Goal: Task Accomplishment & Management: Use online tool/utility

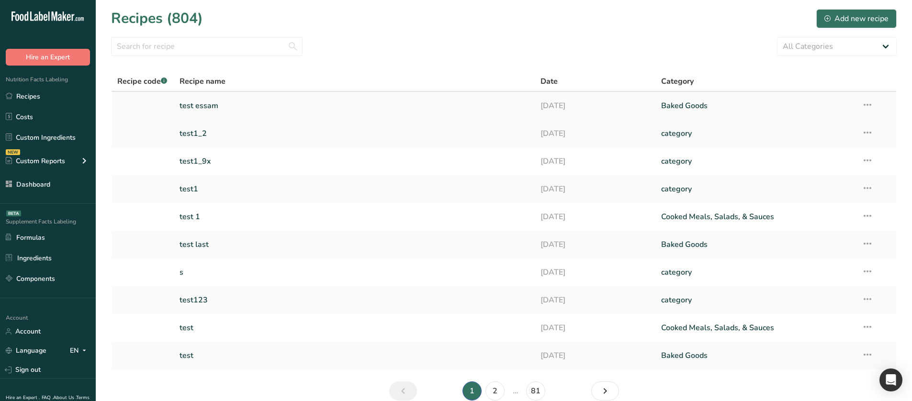
click at [462, 99] on link "test essam" at bounding box center [355, 106] width 350 height 20
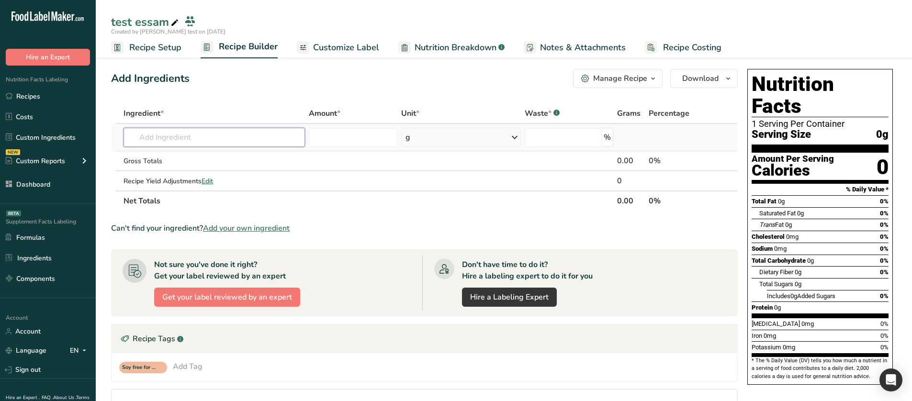
click at [248, 141] on input "text" at bounding box center [214, 137] width 181 height 19
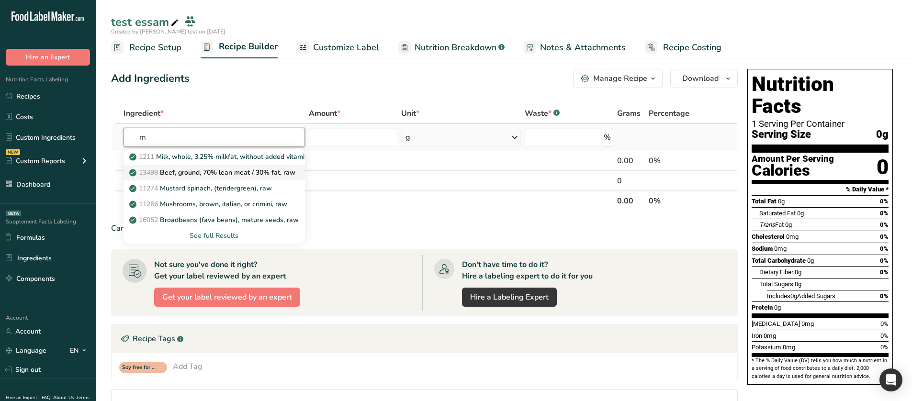
type input "m"
click at [226, 177] on p "13498 Beef, ground, 70% lean meat / 30% fat, raw" at bounding box center [213, 173] width 164 height 10
type input "Beef, ground, 70% lean meat / 30% fat, raw"
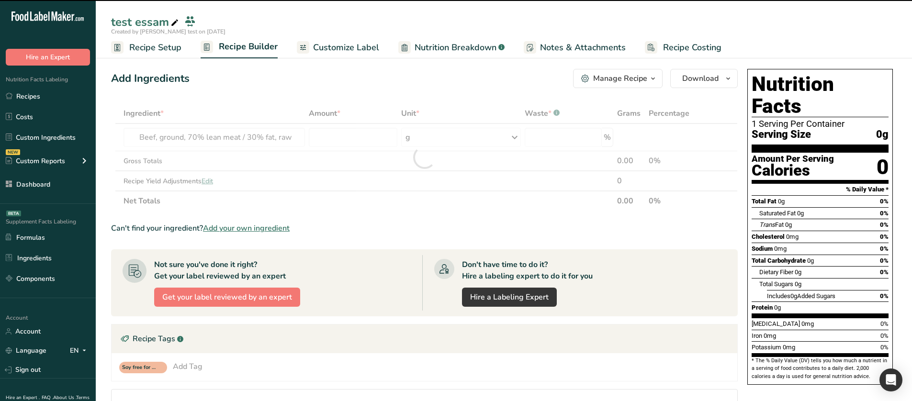
type input "0"
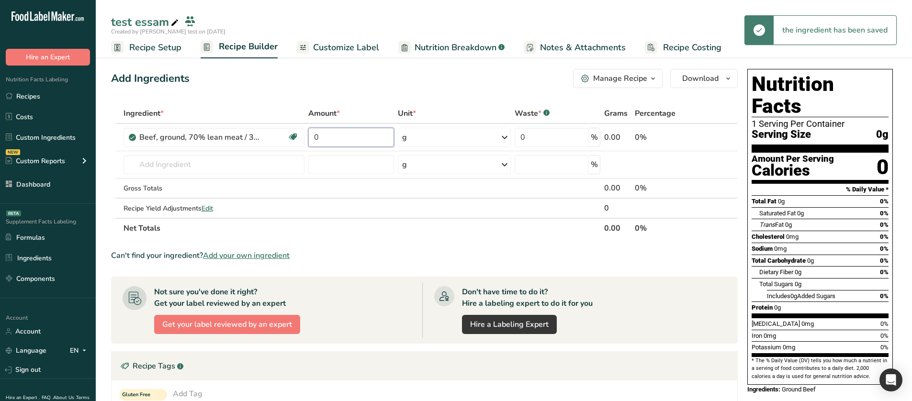
click at [315, 133] on input "0" at bounding box center [350, 137] width 85 height 19
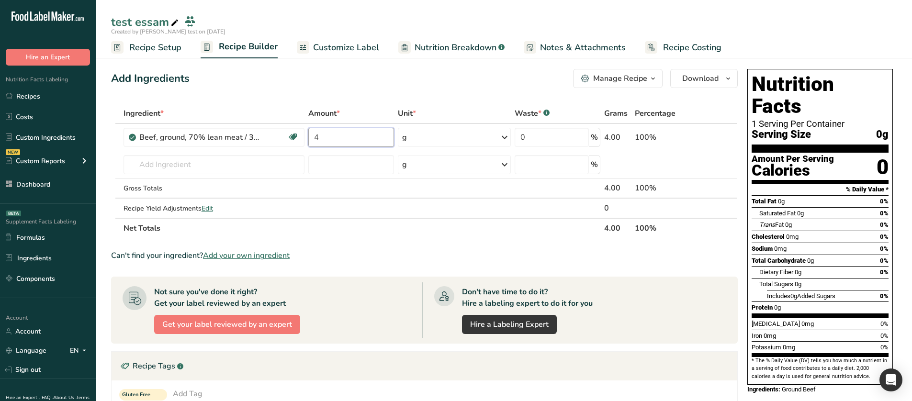
type input "4"
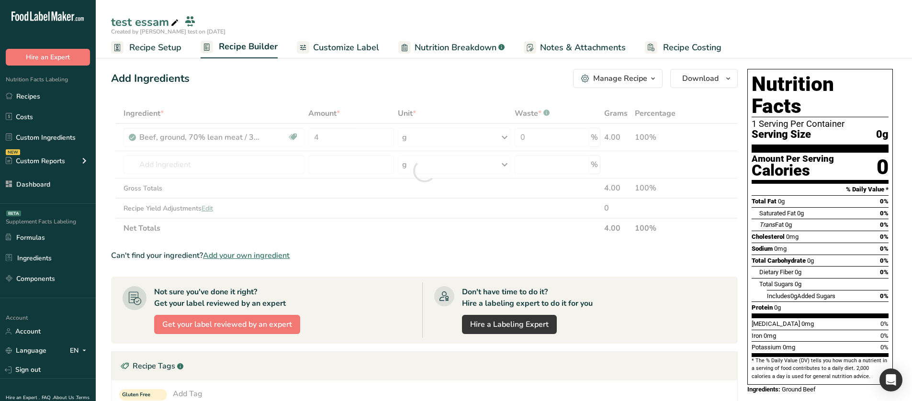
click at [339, 97] on div "Add Ingredients Manage Recipe Delete Recipe Duplicate Recipe Scale Recipe Save …" at bounding box center [427, 331] width 632 height 533
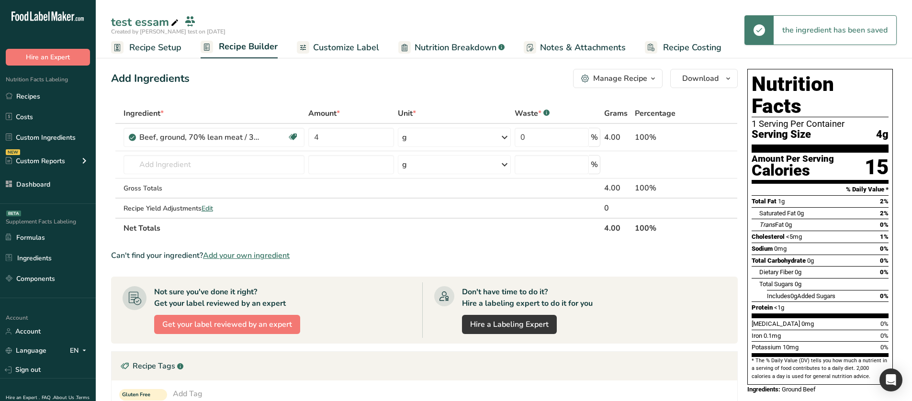
click at [651, 79] on icon "button" at bounding box center [653, 79] width 8 height 12
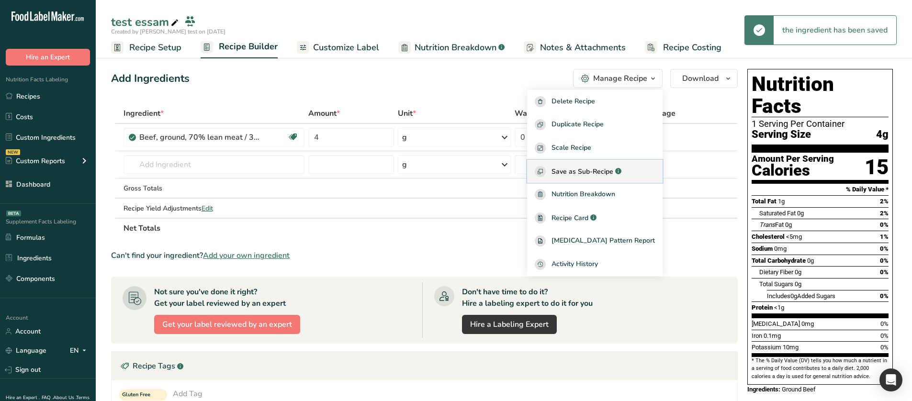
click at [604, 171] on span "Save as Sub-Recipe" at bounding box center [582, 172] width 62 height 10
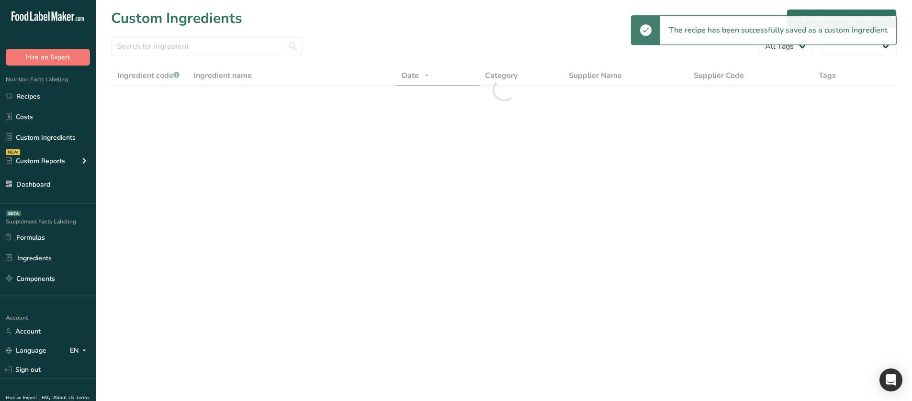
select select "30"
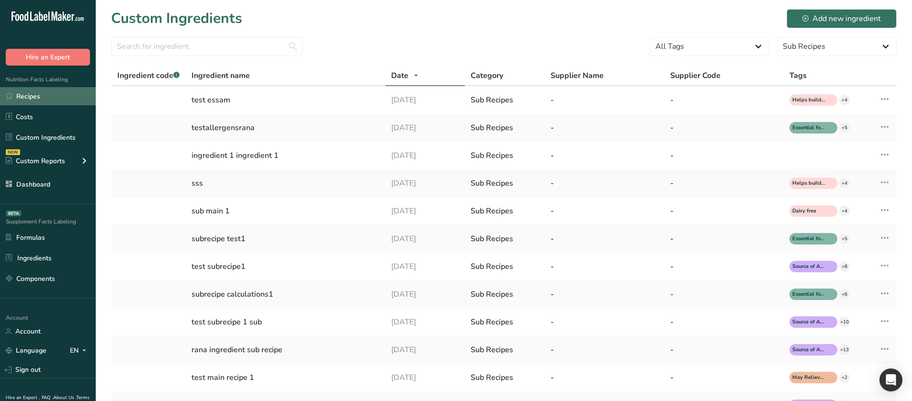
click at [54, 97] on link "Recipes" at bounding box center [48, 96] width 96 height 18
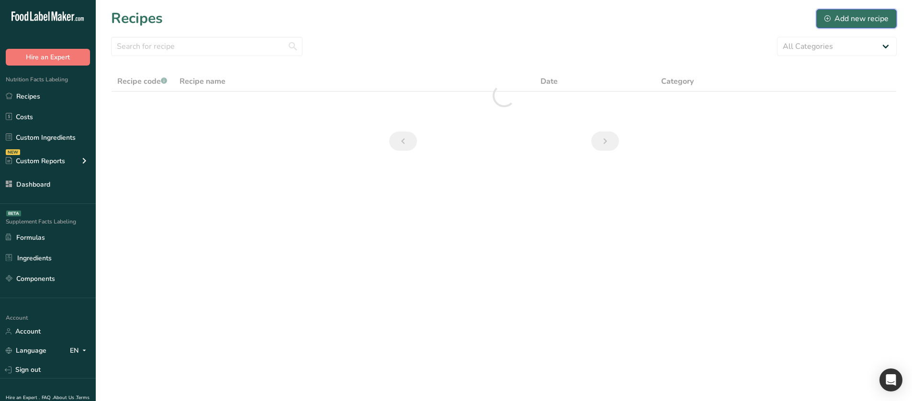
click at [845, 15] on div "Add new recipe" at bounding box center [856, 18] width 64 height 11
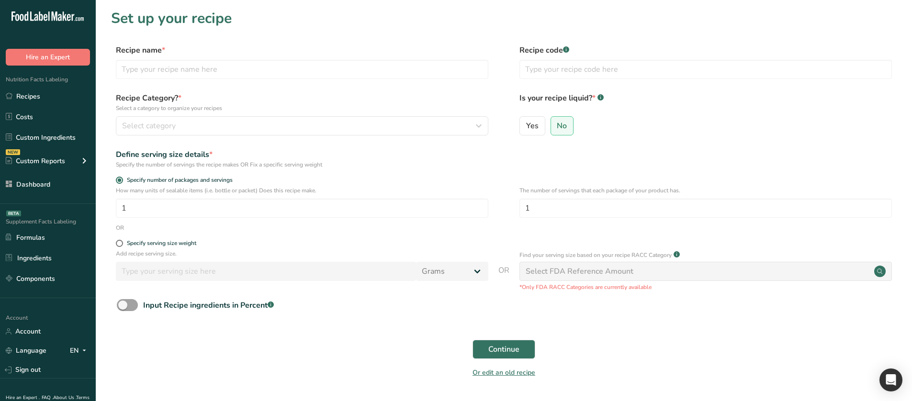
click at [286, 79] on div "Recipe name * Recipe code .a-a{fill:#347362;}.b-a{fill:#fff;}" at bounding box center [504, 65] width 786 height 40
click at [283, 74] on input "f" at bounding box center [302, 69] width 372 height 19
type input "main recipe test"
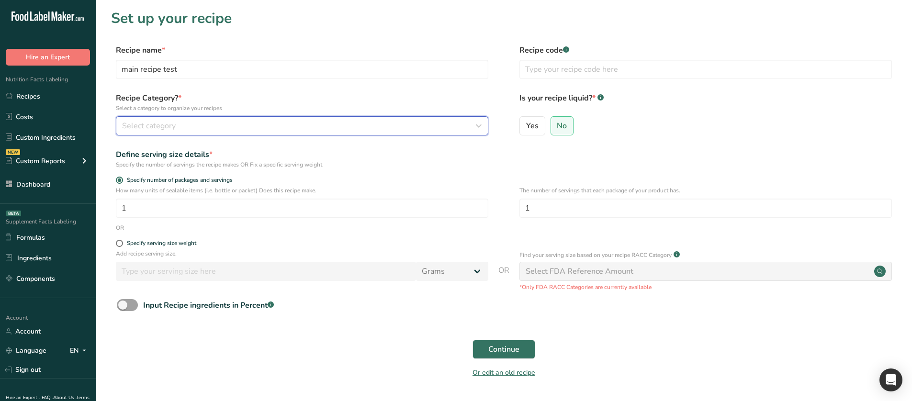
click at [196, 131] on div "Select category" at bounding box center [299, 125] width 354 height 11
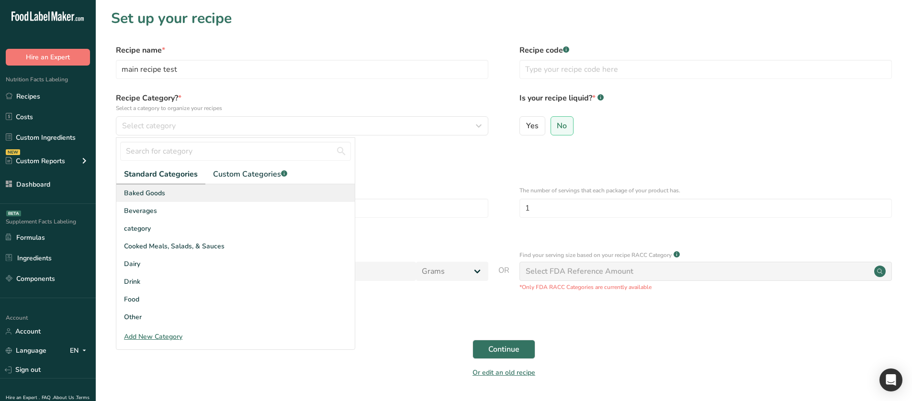
click at [170, 189] on div "Baked Goods" at bounding box center [235, 193] width 238 height 18
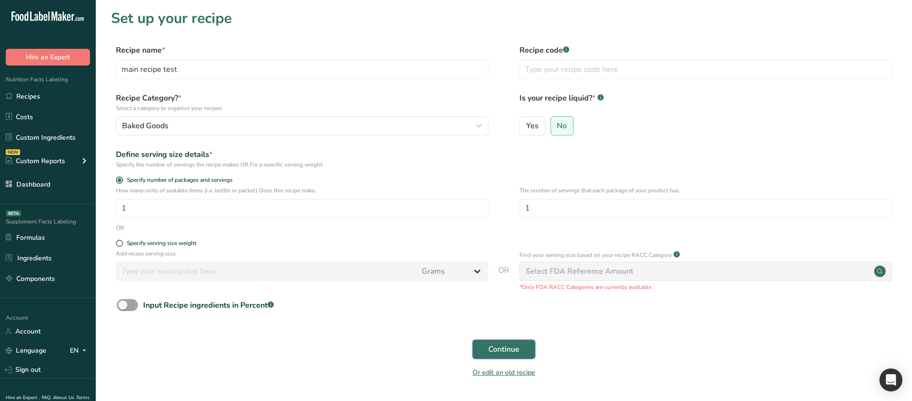
click at [508, 358] on button "Continue" at bounding box center [504, 349] width 63 height 19
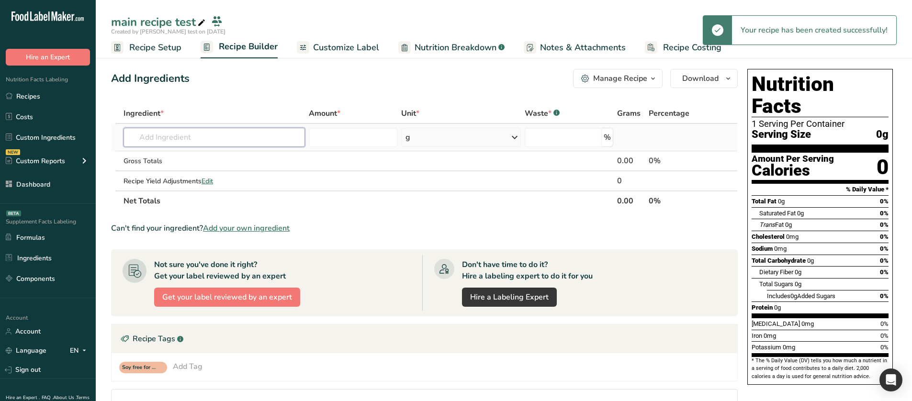
click at [200, 140] on input "text" at bounding box center [214, 137] width 181 height 19
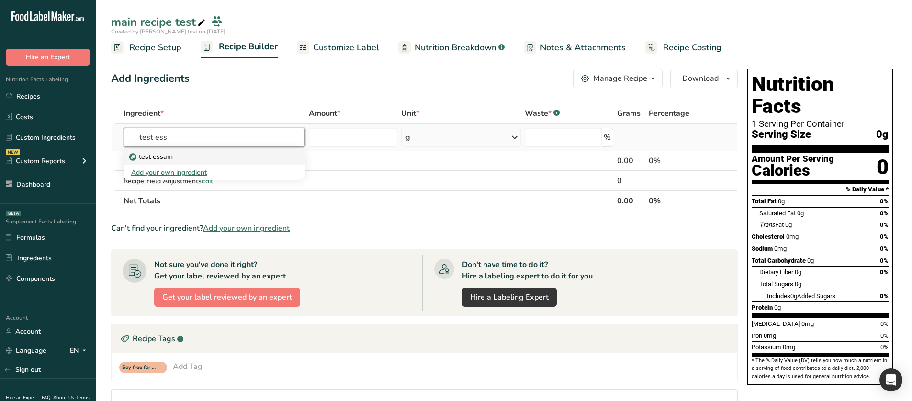
type input "test ess"
click at [186, 150] on link "test essam" at bounding box center [214, 157] width 181 height 16
type input "test essam"
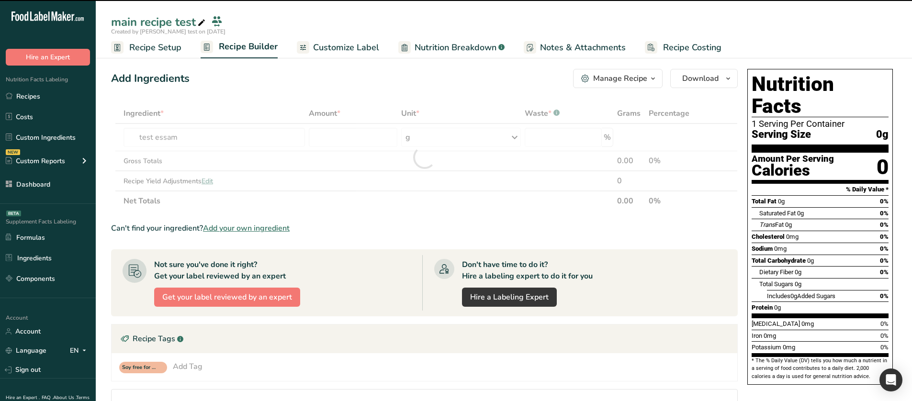
drag, startPoint x: 354, startPoint y: 0, endPoint x: 305, endPoint y: 79, distance: 92.2
click at [305, 79] on div "Add Ingredients Manage Recipe Delete Recipe Duplicate Recipe Scale Recipe Save …" at bounding box center [424, 78] width 627 height 19
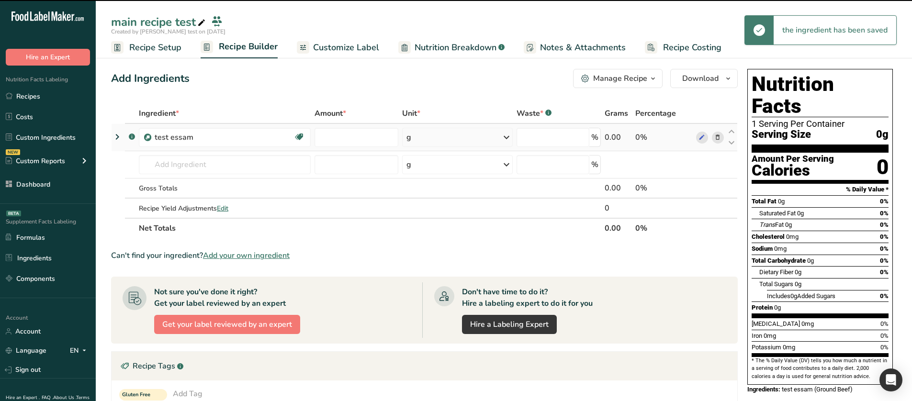
type input "0"
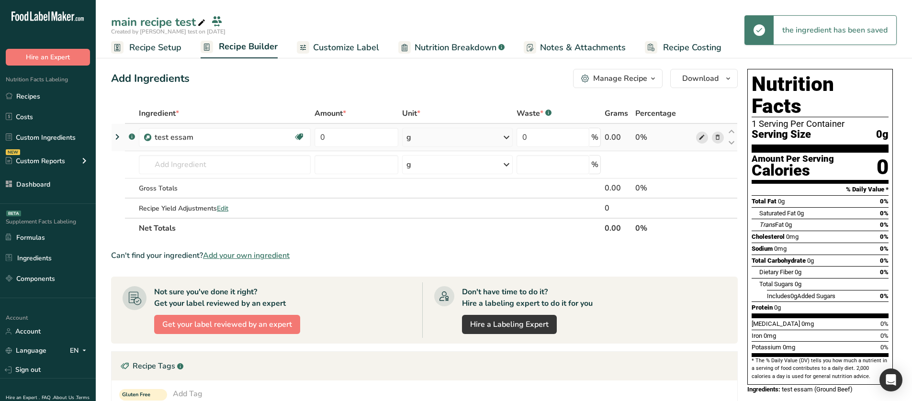
click at [702, 138] on icon at bounding box center [701, 138] width 7 height 10
click at [349, 136] on input "0" at bounding box center [357, 137] width 84 height 19
type input "4"
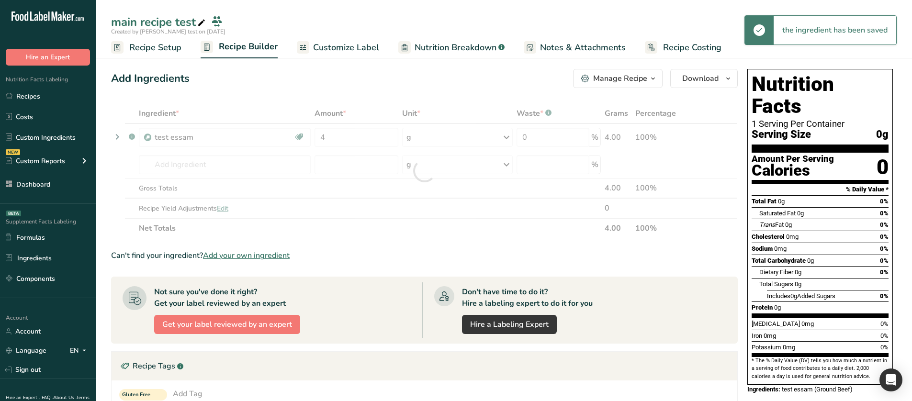
click at [370, 94] on div "Add Ingredients Manage Recipe Delete Recipe Duplicate Recipe Scale Recipe Save …" at bounding box center [427, 331] width 632 height 533
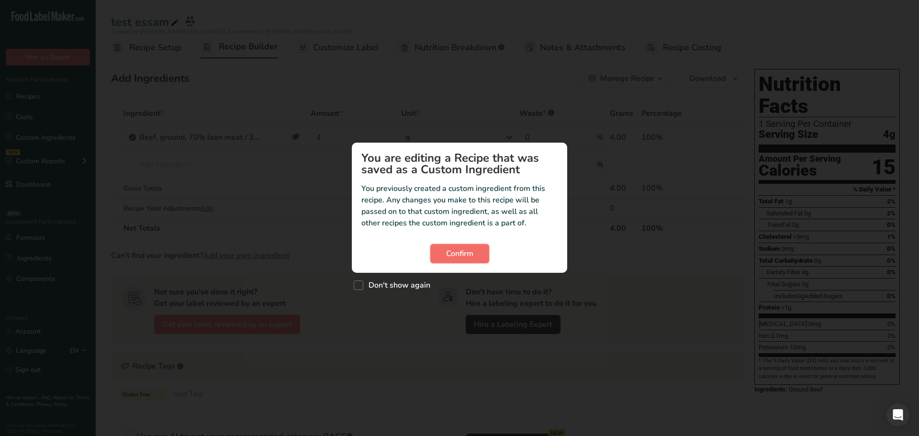
click at [458, 248] on span "Confirm" at bounding box center [459, 253] width 27 height 11
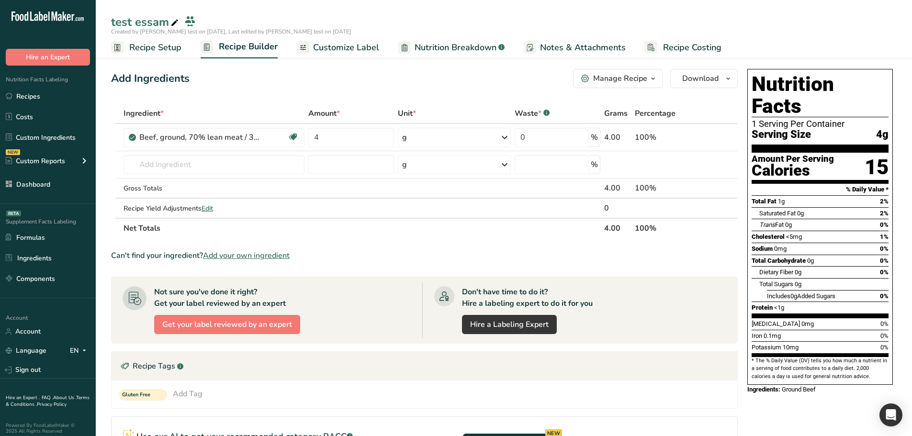
click at [358, 52] on span "Customize Label" at bounding box center [346, 47] width 66 height 13
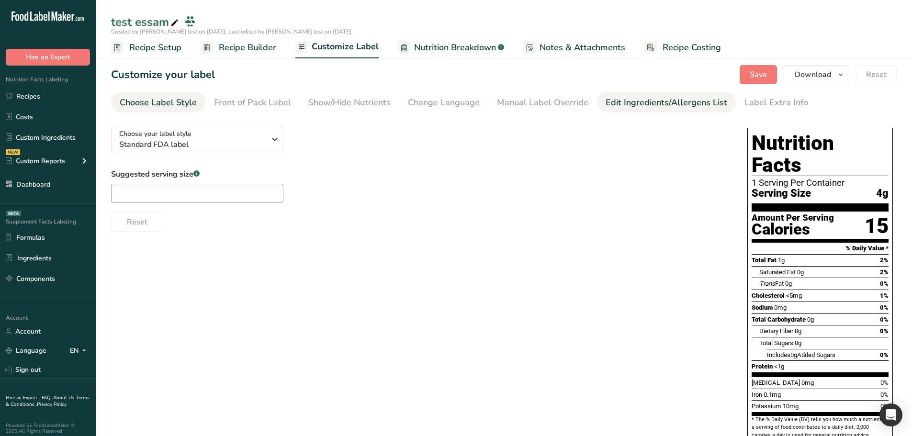
click at [643, 95] on link "Edit Ingredients/Allergens List" at bounding box center [667, 103] width 122 height 22
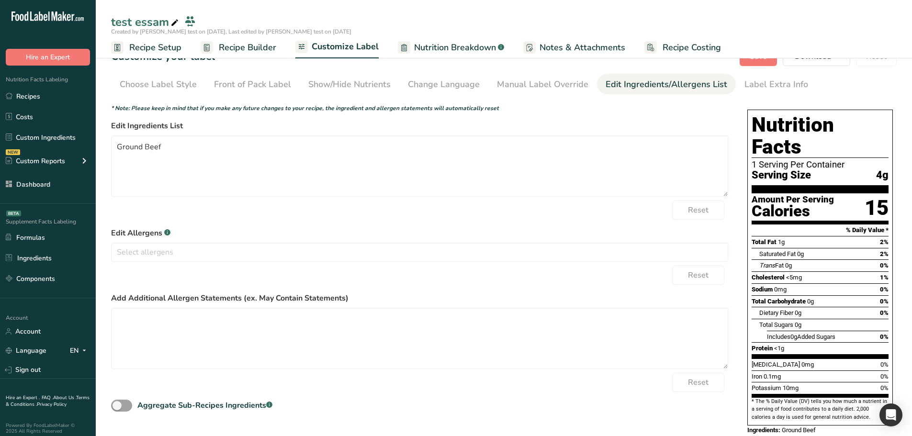
scroll to position [20, 0]
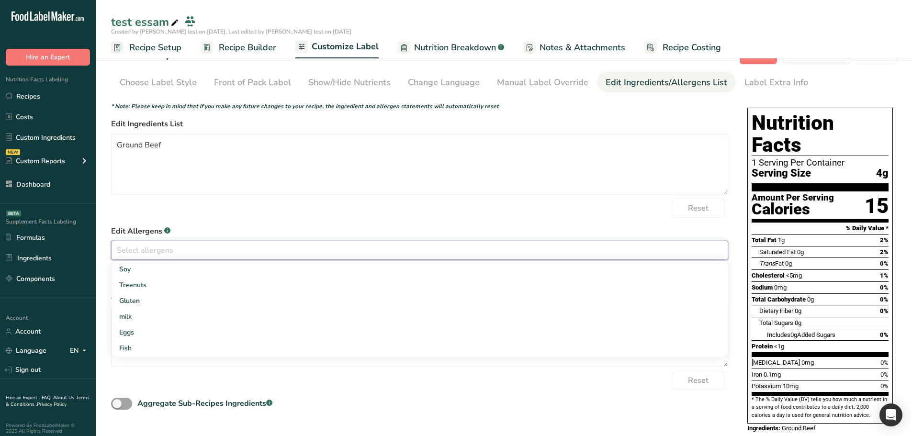
click at [227, 247] on input "text" at bounding box center [420, 250] width 616 height 15
click at [195, 275] on link "Soy" at bounding box center [420, 269] width 616 height 16
click at [276, 219] on form "* Note: Please keep in mind that if you make any future changes to your recipe,…" at bounding box center [419, 257] width 617 height 310
click at [132, 251] on rect "button" at bounding box center [133, 250] width 7 height 7
click at [132, 251] on input "text" at bounding box center [152, 250] width 73 height 12
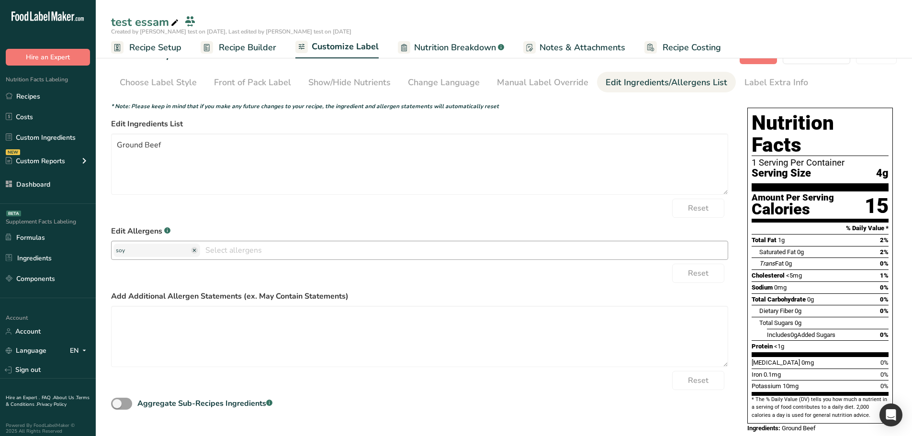
type input "soyx"
click at [147, 250] on ellipse "button" at bounding box center [145, 250] width 7 height 7
click at [147, 250] on input "text" at bounding box center [420, 250] width 616 height 15
click at [144, 283] on link "Treenuts" at bounding box center [420, 285] width 616 height 16
click at [201, 217] on div "Reset" at bounding box center [419, 208] width 617 height 19
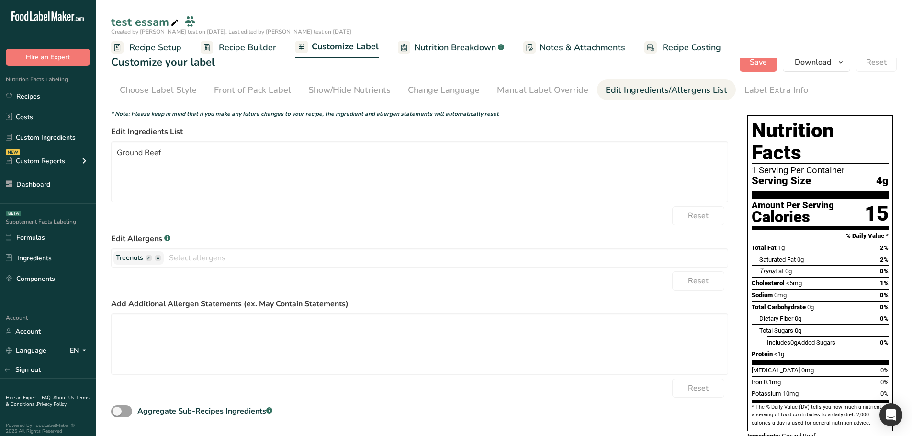
scroll to position [0, 0]
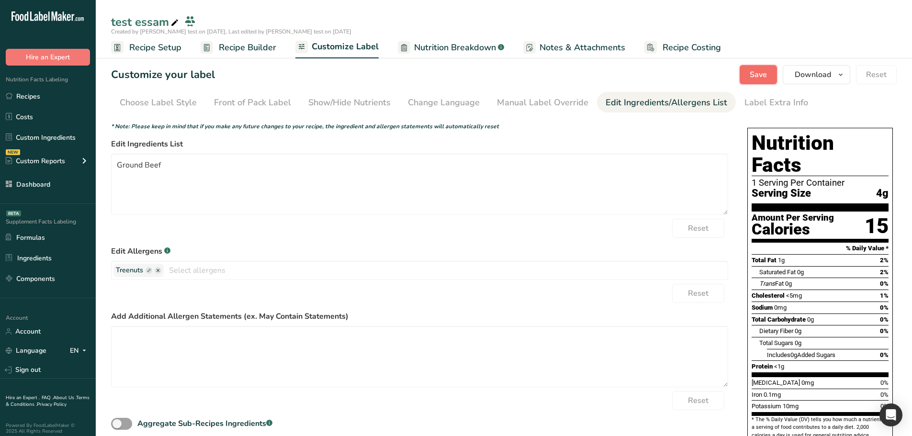
click at [764, 73] on span "Save" at bounding box center [758, 74] width 17 height 11
click at [158, 270] on icon "button" at bounding box center [158, 270] width 3 height 3
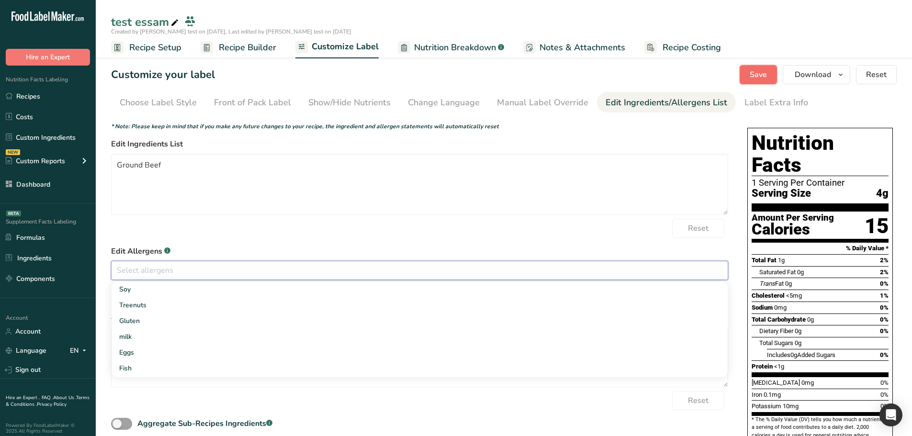
click at [772, 71] on button "Save" at bounding box center [758, 74] width 37 height 19
click at [253, 271] on input "text" at bounding box center [420, 270] width 616 height 15
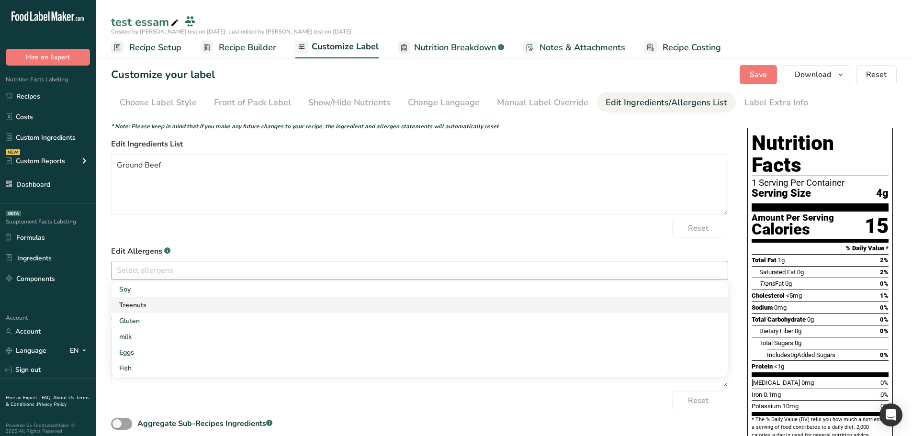
click at [188, 299] on link "Treenuts" at bounding box center [420, 305] width 616 height 16
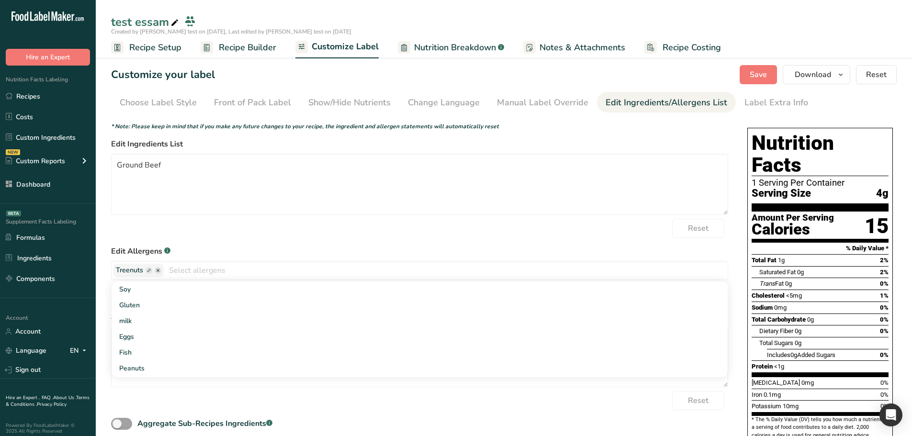
click at [185, 224] on div "Reset" at bounding box center [419, 228] width 617 height 19
click at [148, 270] on rect "button" at bounding box center [149, 270] width 7 height 7
click at [148, 270] on input "text" at bounding box center [152, 270] width 73 height 12
type input "xxx"
click at [756, 70] on span "Save" at bounding box center [758, 74] width 17 height 11
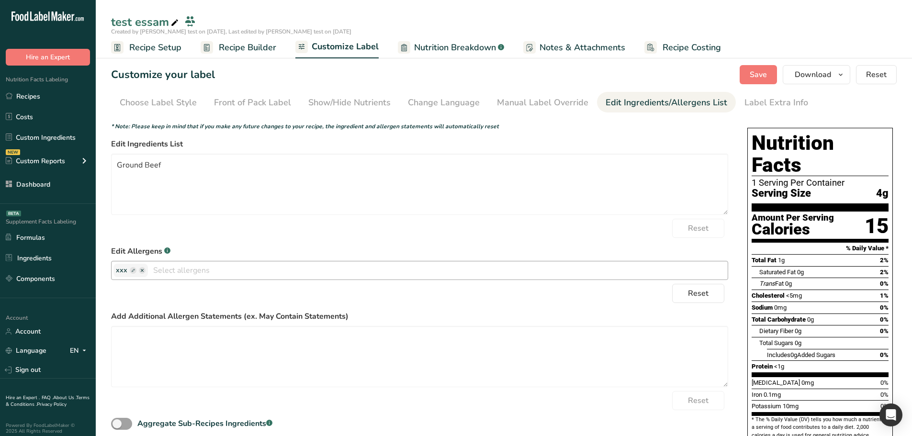
click at [143, 268] on ellipse "button" at bounding box center [142, 270] width 7 height 7
click at [354, 242] on form "* Note: Please keep in mind that if you make any future changes to your recipe,…" at bounding box center [419, 277] width 617 height 310
click at [762, 73] on span "Save" at bounding box center [758, 74] width 17 height 11
click at [191, 268] on input "text" at bounding box center [420, 270] width 616 height 15
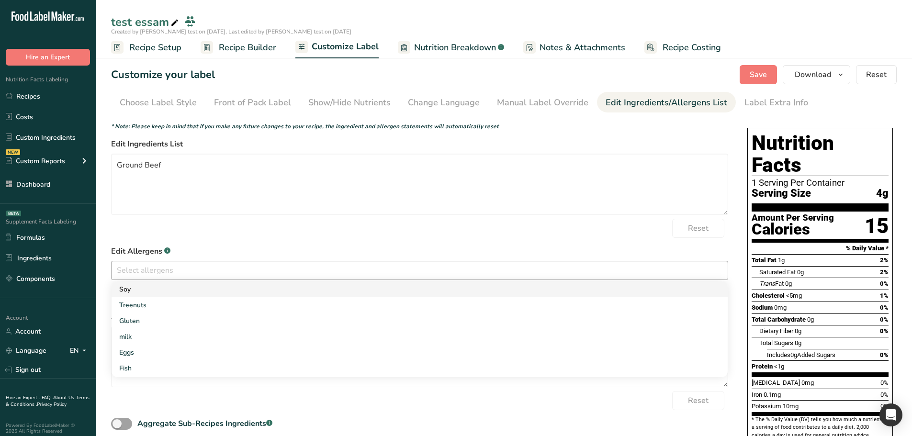
drag, startPoint x: 159, startPoint y: 288, endPoint x: 167, endPoint y: 285, distance: 8.2
click at [159, 288] on link "Soy" at bounding box center [420, 289] width 616 height 16
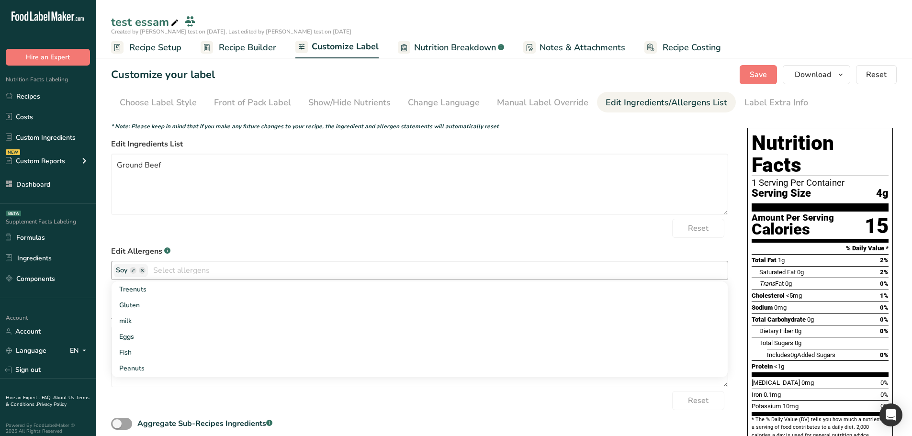
click at [132, 270] on rect "button" at bounding box center [133, 270] width 7 height 7
click at [146, 270] on input "text" at bounding box center [152, 270] width 73 height 12
click at [206, 251] on label "Edit Allergens .a-a{fill:#347362;}.b-a{fill:#fff;}" at bounding box center [419, 251] width 617 height 11
click at [188, 274] on span at bounding box center [157, 270] width 82 height 12
click at [188, 267] on span at bounding box center [157, 270] width 82 height 12
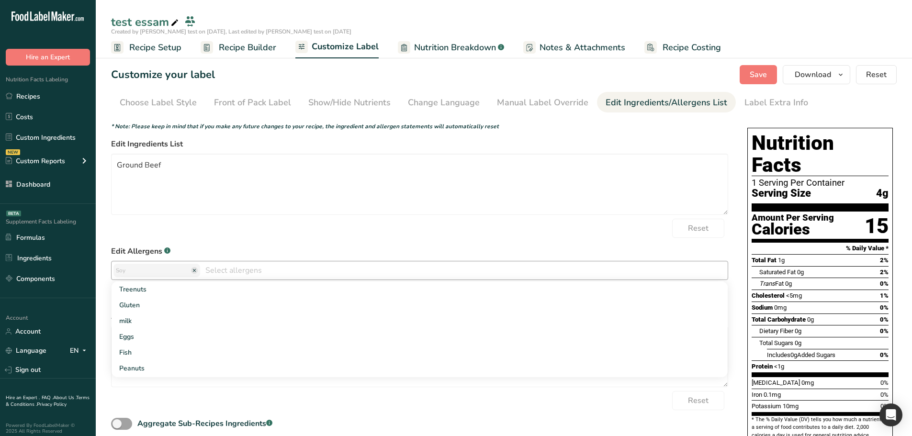
click at [191, 270] on ellipse "button" at bounding box center [194, 270] width 7 height 7
click at [759, 72] on span "Save" at bounding box center [758, 74] width 17 height 11
click at [133, 273] on rect "button" at bounding box center [133, 270] width 7 height 7
click at [133, 273] on input "text" at bounding box center [152, 270] width 73 height 12
type input "soy sub"
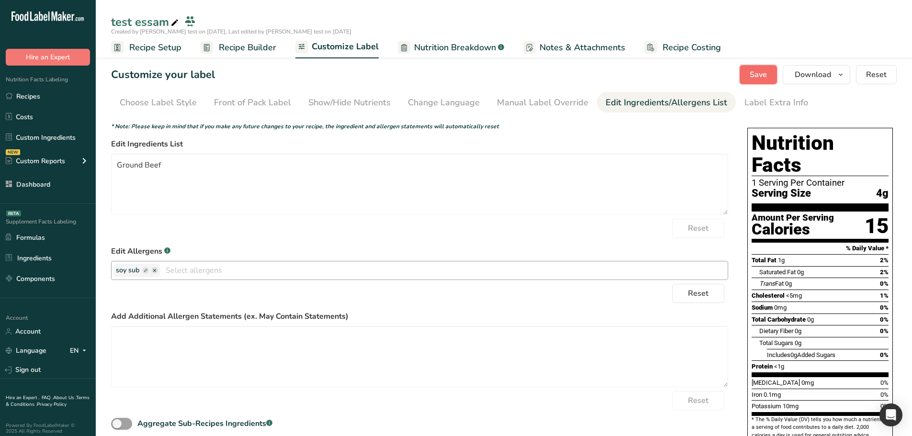
click at [754, 82] on button "Save" at bounding box center [758, 74] width 37 height 19
click at [695, 293] on span "Reset" at bounding box center [698, 293] width 21 height 11
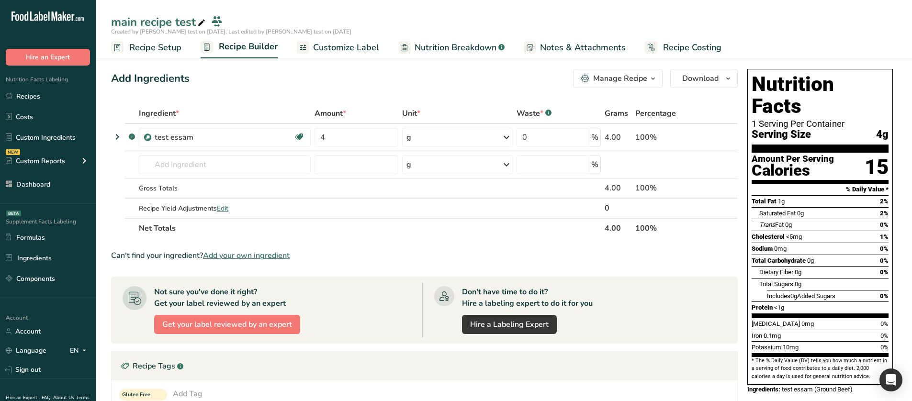
click at [345, 50] on span "Customize Label" at bounding box center [346, 47] width 66 height 13
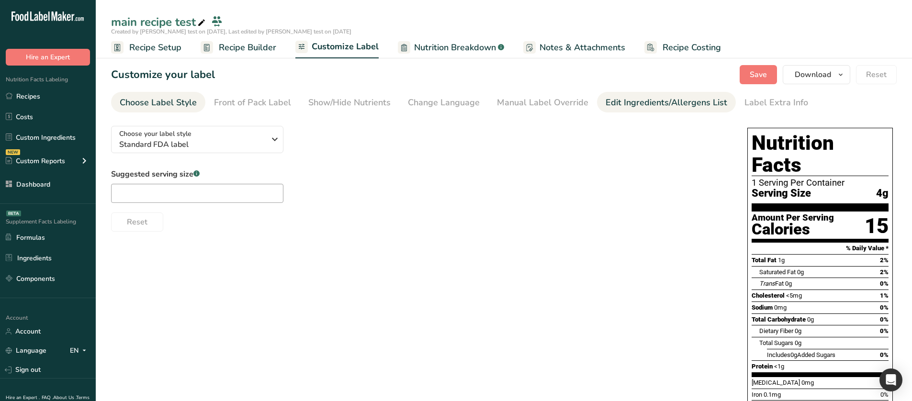
click at [623, 100] on div "Edit Ingredients/Allergens List" at bounding box center [667, 102] width 122 height 13
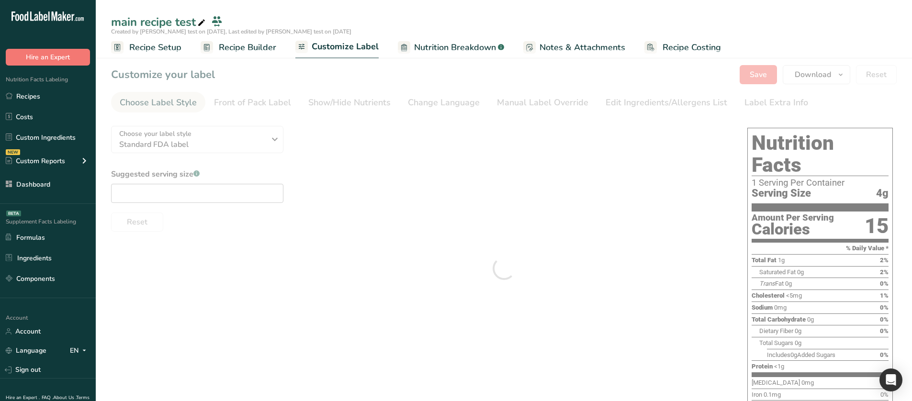
type textarea "test essam (Ground Beef)"
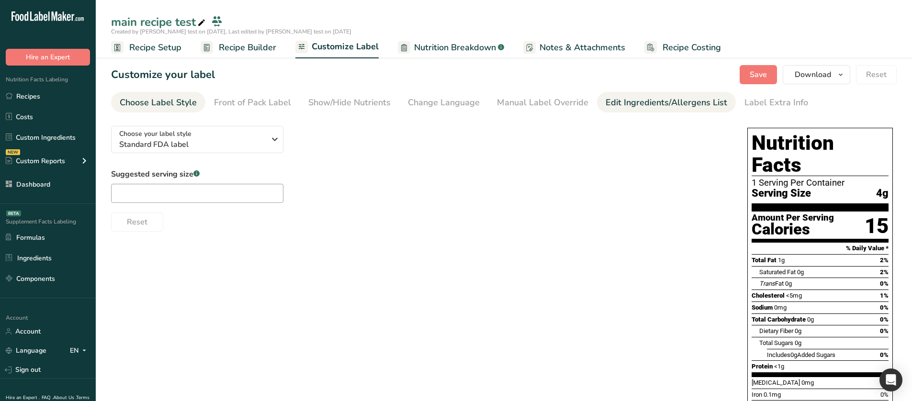
click at [642, 107] on div "Edit Ingredients/Allergens List" at bounding box center [667, 102] width 122 height 13
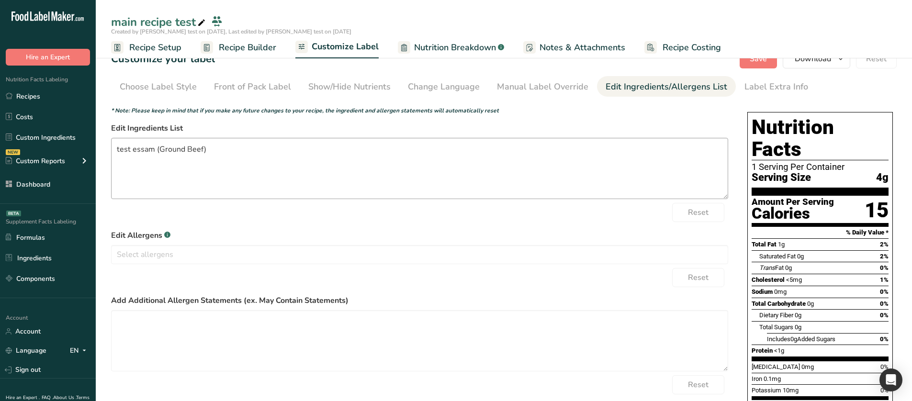
scroll to position [65, 0]
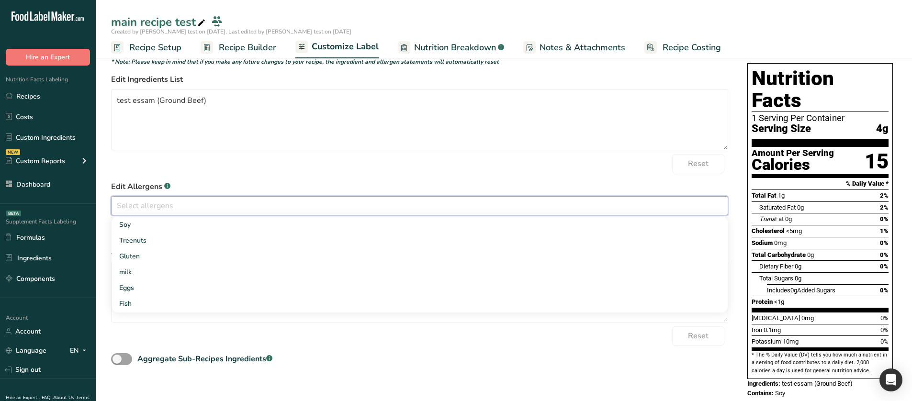
click at [203, 204] on input "text" at bounding box center [420, 205] width 616 height 15
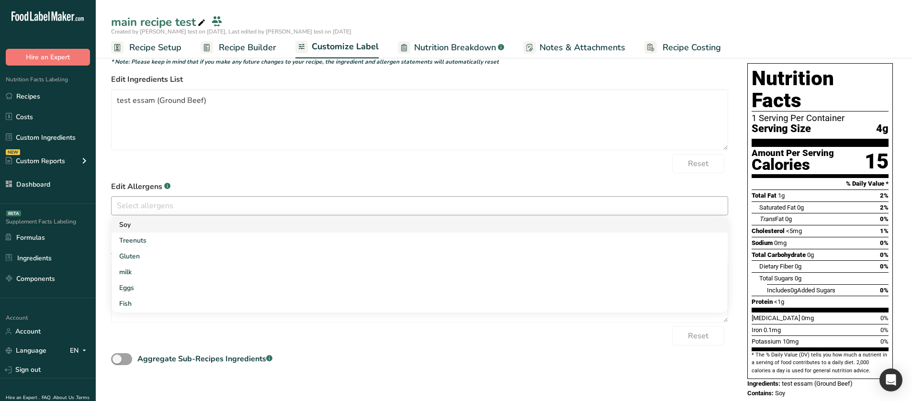
click at [158, 224] on link "Soy" at bounding box center [420, 225] width 616 height 16
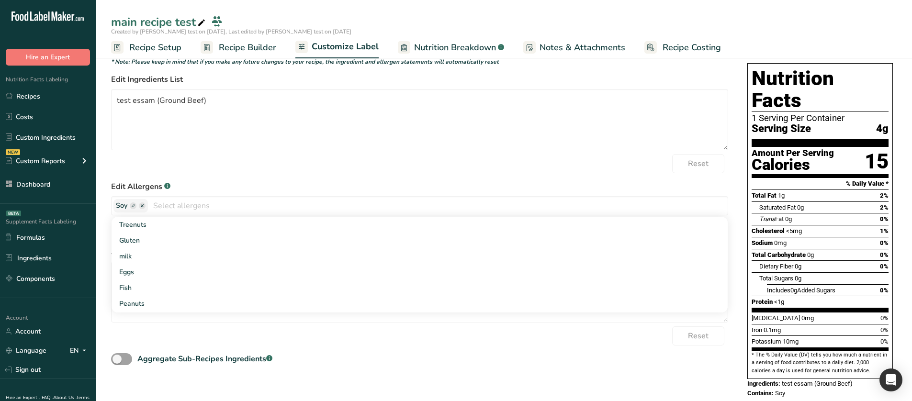
click at [335, 174] on form "* Note: Please keep in mind that if you make any future changes to your recipe,…" at bounding box center [419, 212] width 617 height 310
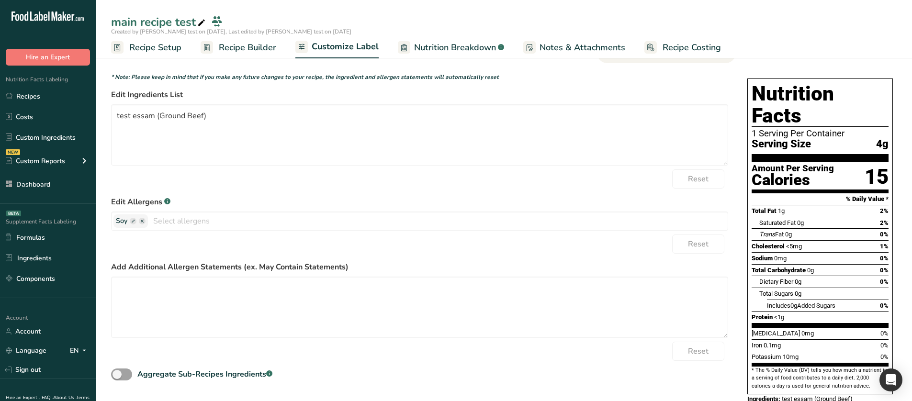
scroll to position [0, 0]
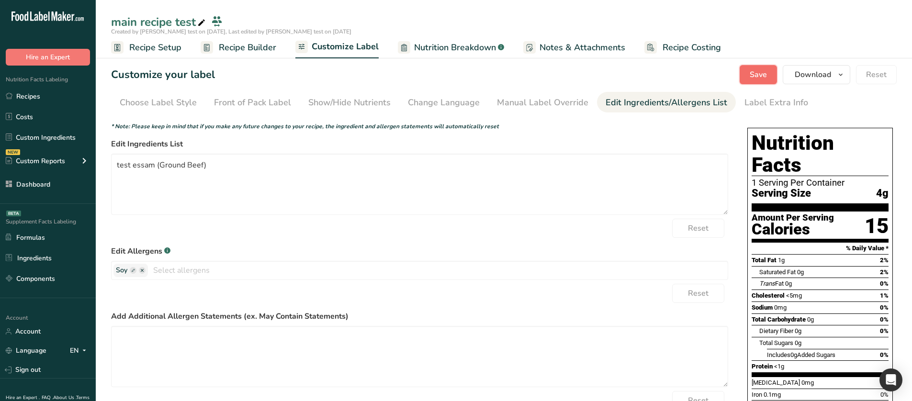
click at [751, 69] on span "Save" at bounding box center [758, 74] width 17 height 11
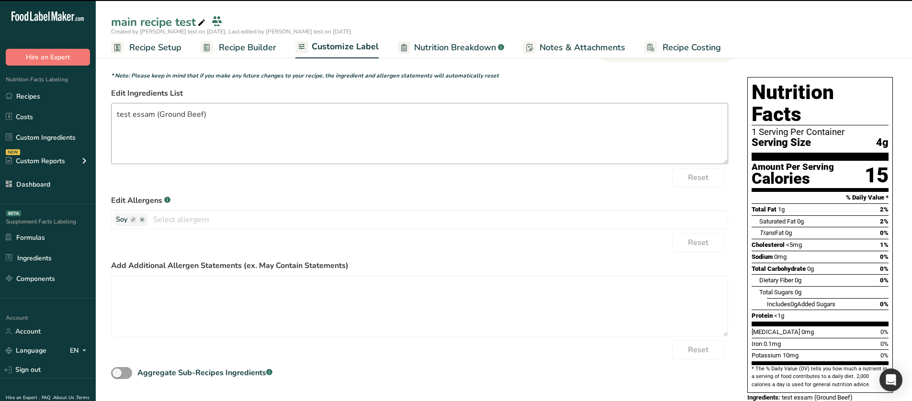
scroll to position [65, 0]
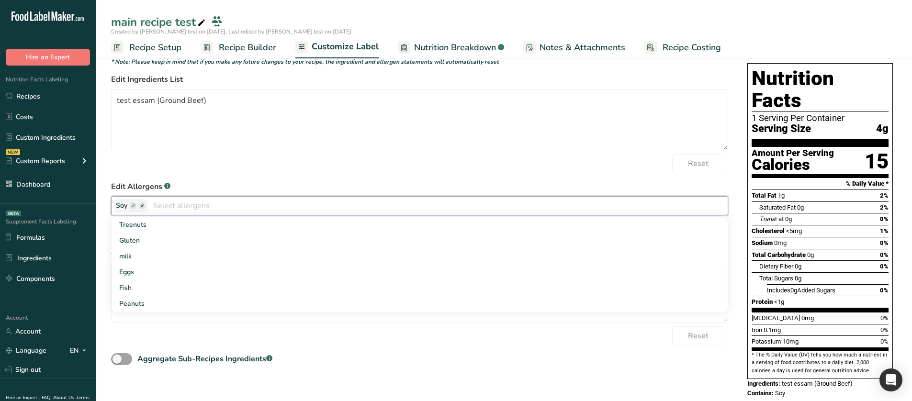
click at [171, 204] on input "text" at bounding box center [438, 205] width 580 height 15
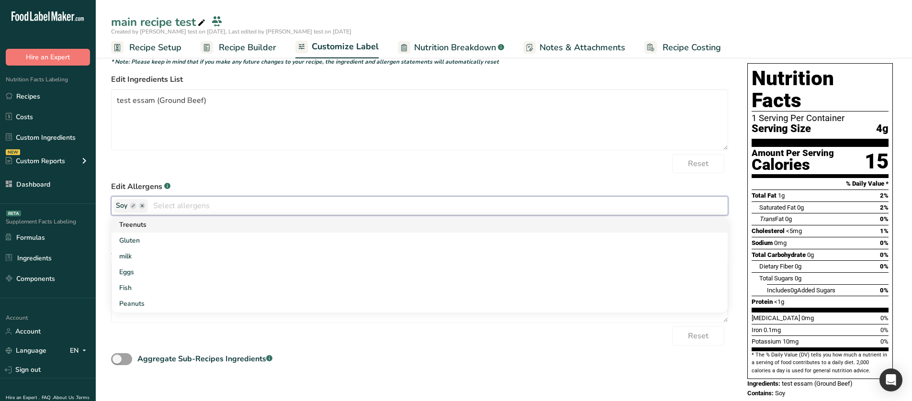
click at [159, 227] on link "Treenuts" at bounding box center [420, 225] width 616 height 16
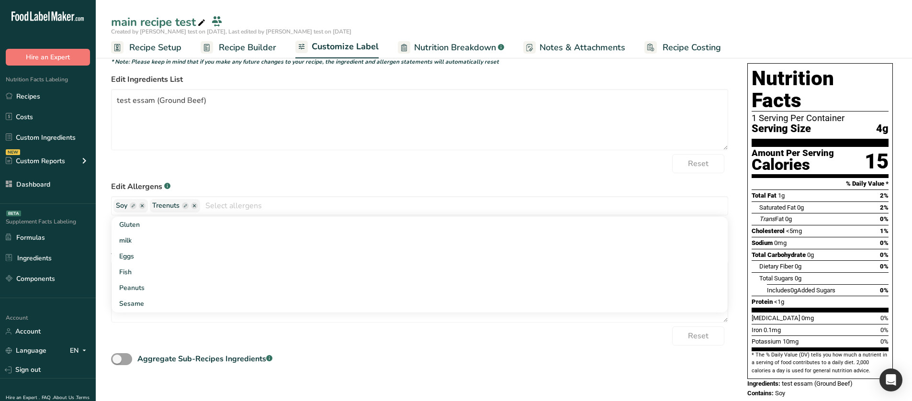
click at [265, 182] on label "Edit Allergens .a-a{fill:#347362;}.b-a{fill:#fff;}" at bounding box center [419, 186] width 617 height 11
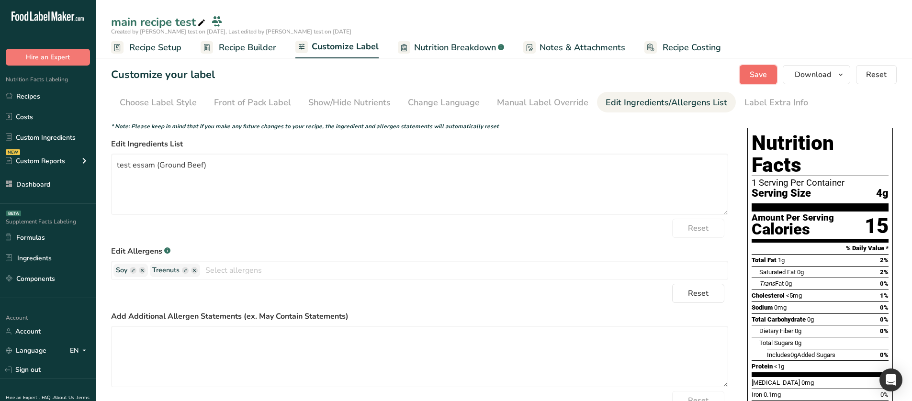
click at [770, 81] on button "Save" at bounding box center [758, 74] width 37 height 19
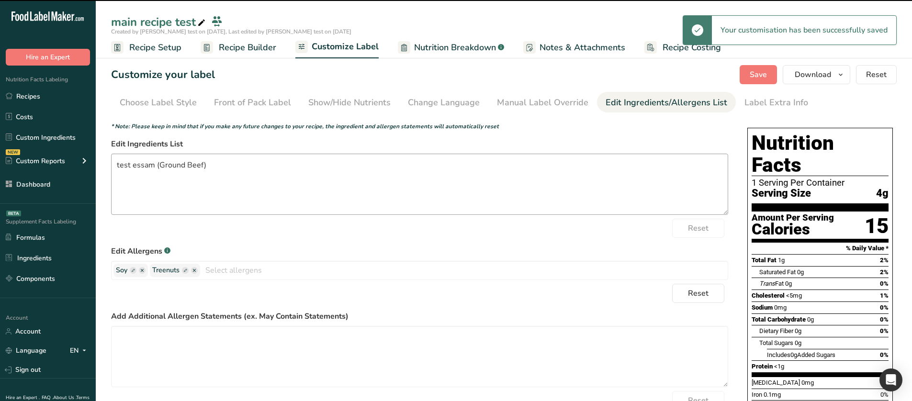
scroll to position [65, 0]
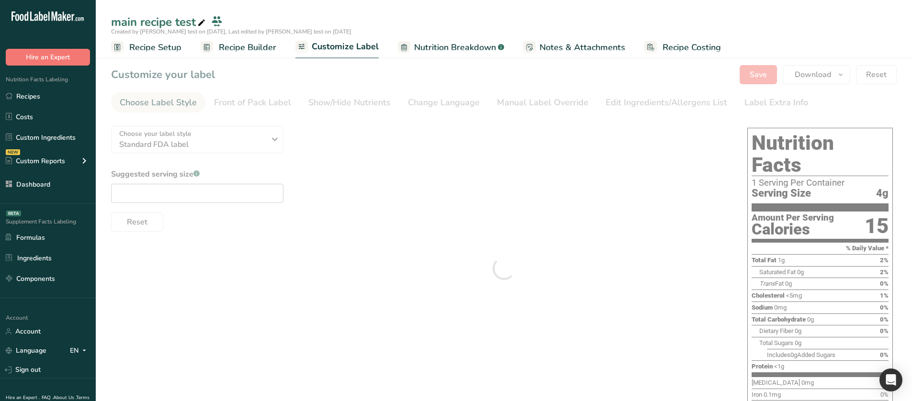
type textarea "test essam (Ground Beef)"
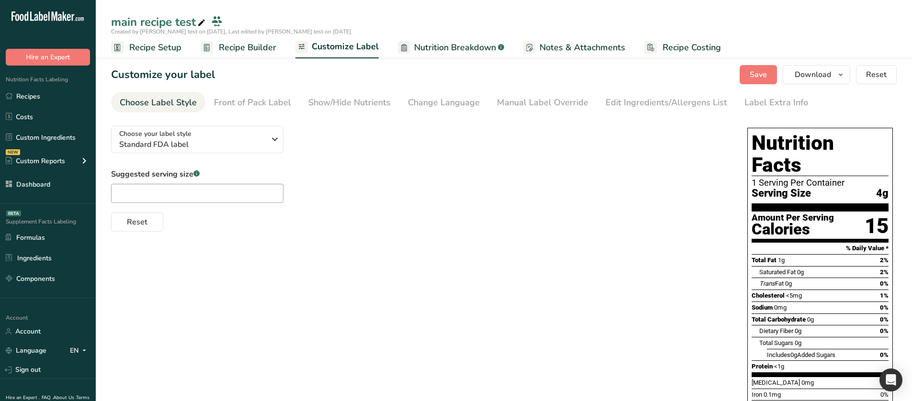
click at [550, 108] on div "Manual Label Override" at bounding box center [542, 102] width 91 height 13
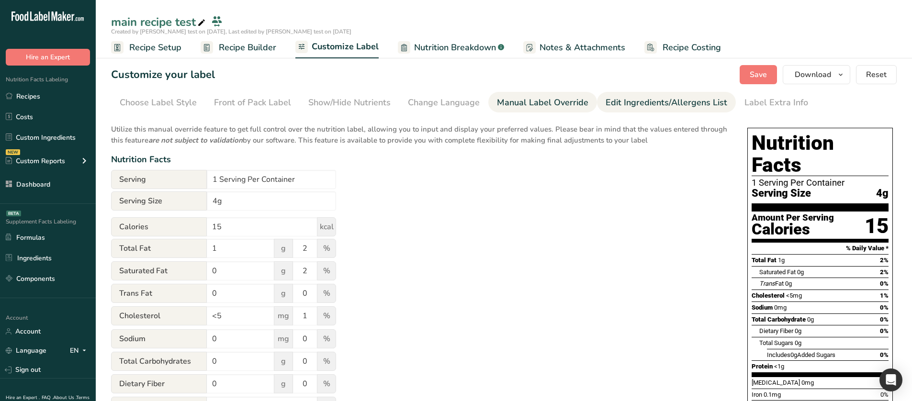
click at [647, 104] on div "Edit Ingredients/Allergens List" at bounding box center [667, 102] width 122 height 13
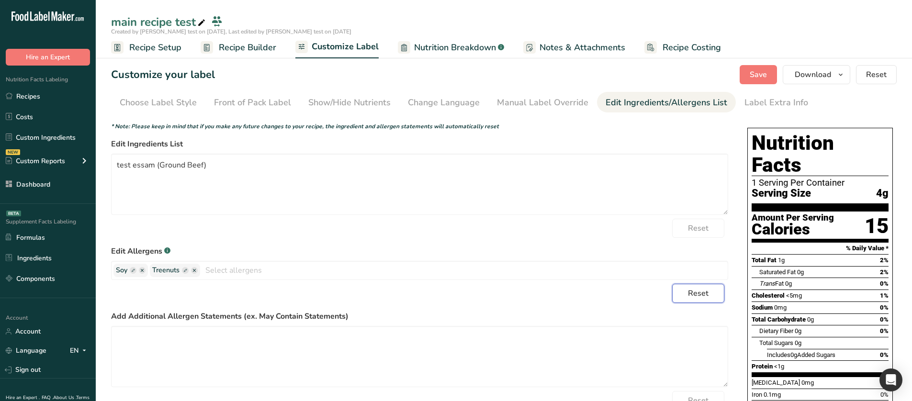
click at [696, 291] on span "Reset" at bounding box center [698, 293] width 21 height 11
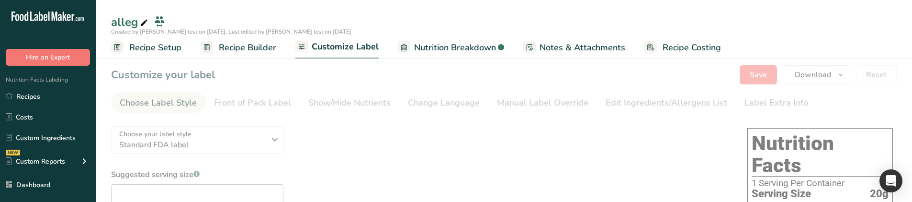
type textarea "test subrecipe 1 sub (Taro shoots, Almond flour, Milk), rana ingredient sub rec…"
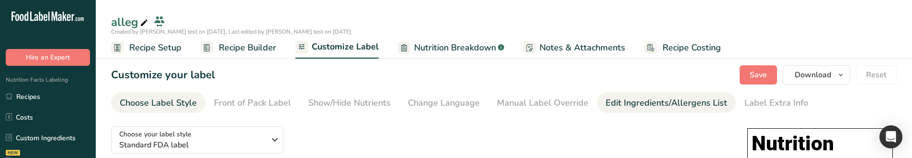
click at [651, 106] on div "Edit Ingredients/Allergens List" at bounding box center [667, 102] width 122 height 13
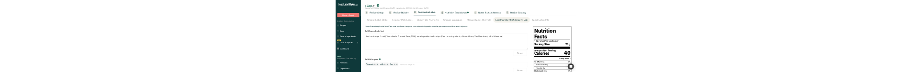
scroll to position [58, 0]
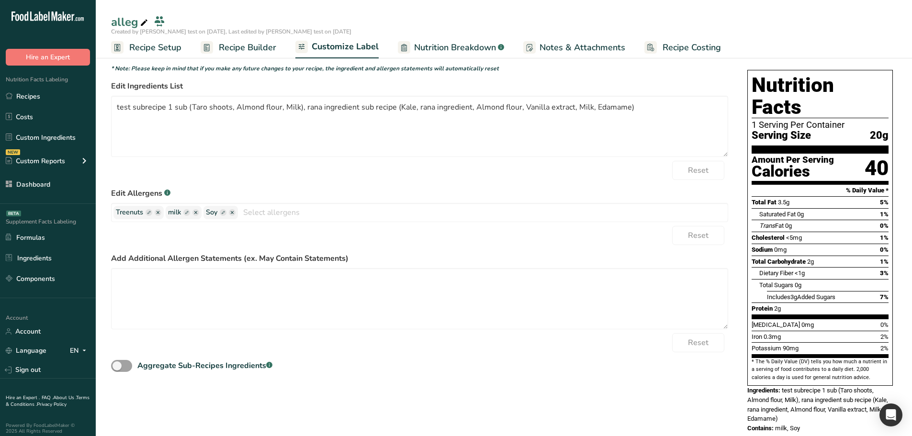
click at [478, 201] on div "Reset" at bounding box center [419, 235] width 617 height 19
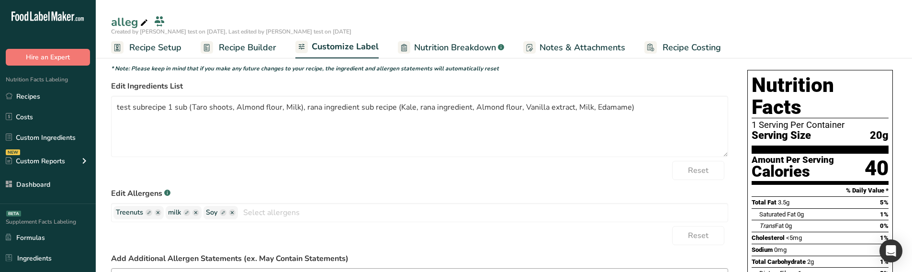
click at [275, 201] on div "Reset" at bounding box center [419, 235] width 617 height 19
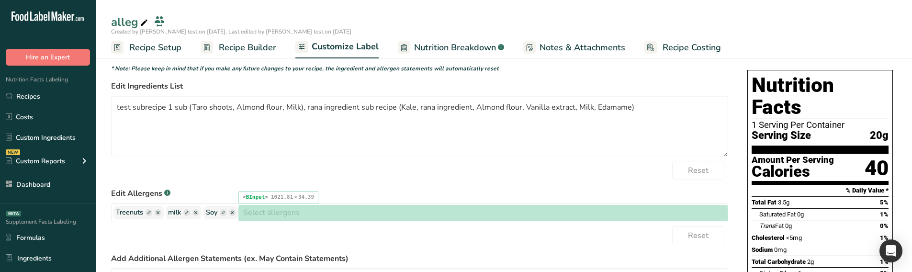
click at [400, 201] on input "text" at bounding box center [483, 212] width 490 height 15
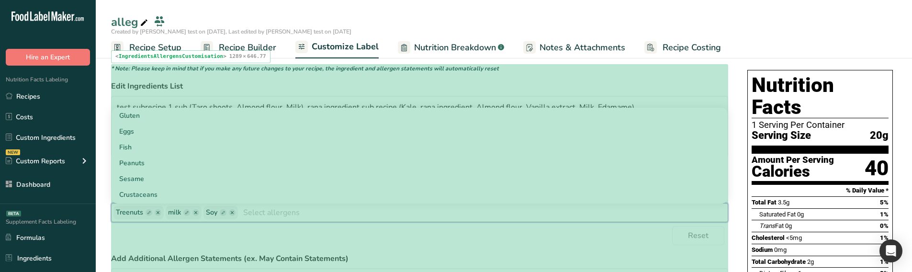
click at [431, 201] on div "Reset" at bounding box center [419, 235] width 617 height 19
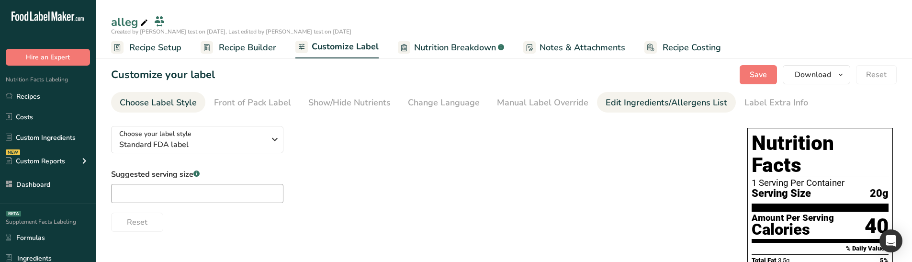
click at [652, 98] on div "Edit Ingredients/Allergens List" at bounding box center [667, 102] width 122 height 13
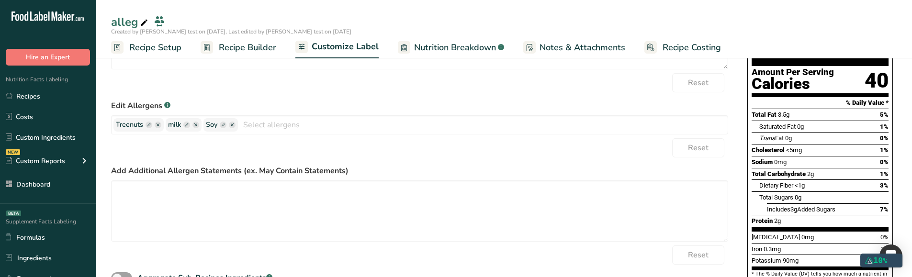
scroll to position [144, 0]
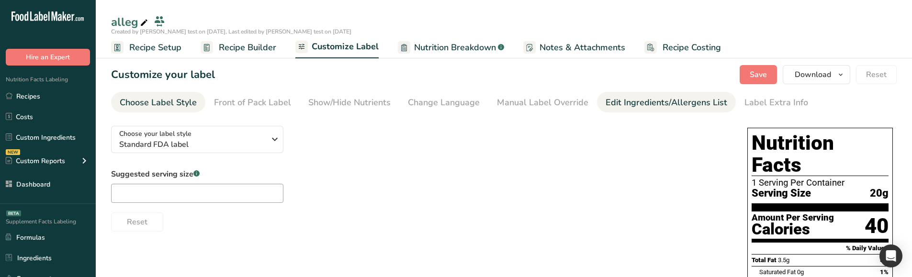
click at [642, 97] on div "Edit Ingredients/Allergens List" at bounding box center [667, 102] width 122 height 13
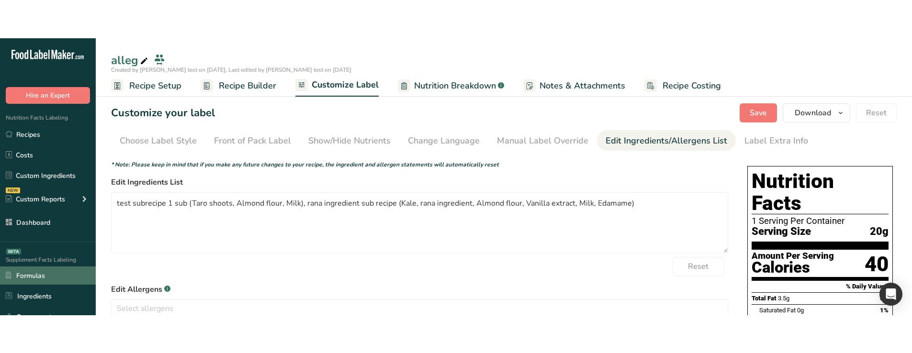
scroll to position [96, 0]
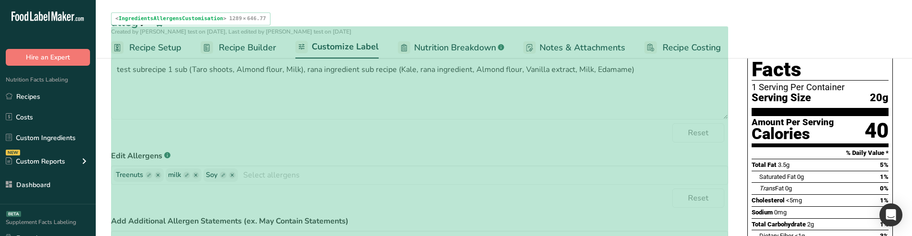
click at [355, 198] on div "Reset" at bounding box center [419, 197] width 617 height 19
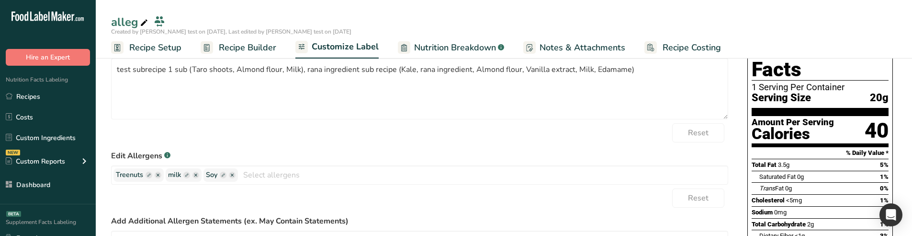
click at [239, 44] on span "Recipe Builder" at bounding box center [247, 47] width 57 height 13
click at [43, 98] on link "Recipes" at bounding box center [48, 96] width 96 height 18
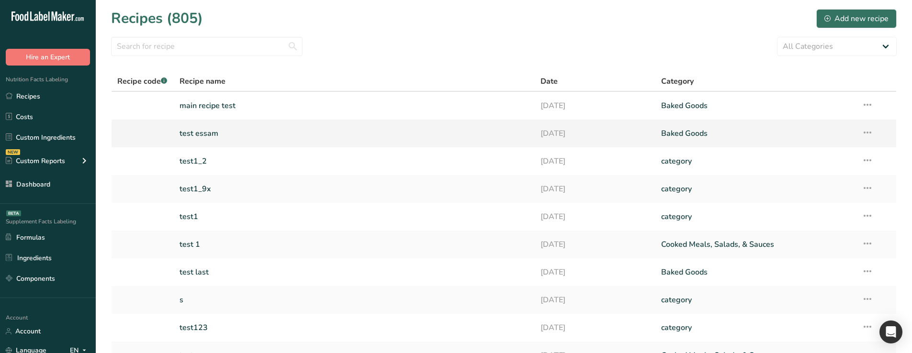
click at [215, 134] on link "test essam" at bounding box center [355, 134] width 350 height 20
click at [215, 104] on link "main recipe test" at bounding box center [355, 106] width 350 height 20
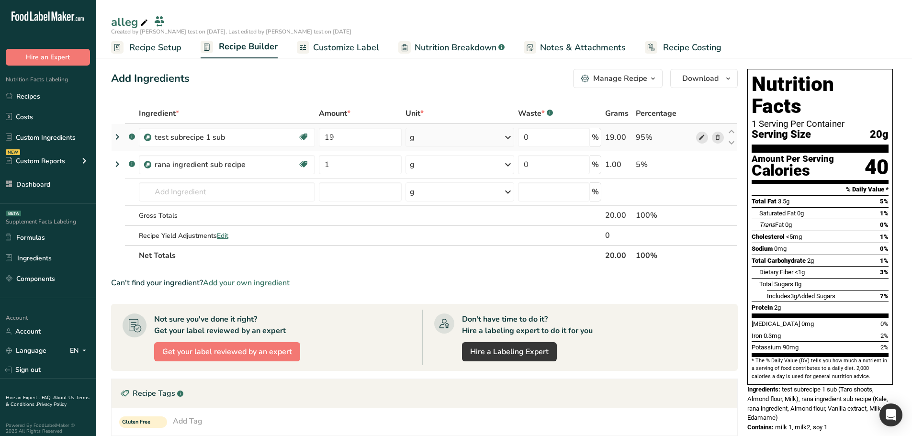
click at [703, 140] on icon at bounding box center [701, 138] width 7 height 10
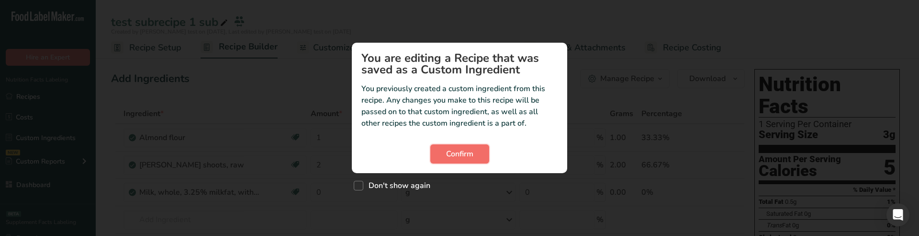
click at [454, 160] on button "Confirm" at bounding box center [459, 153] width 59 height 19
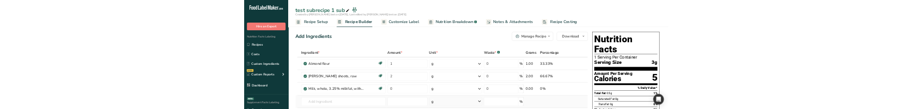
scroll to position [287, 0]
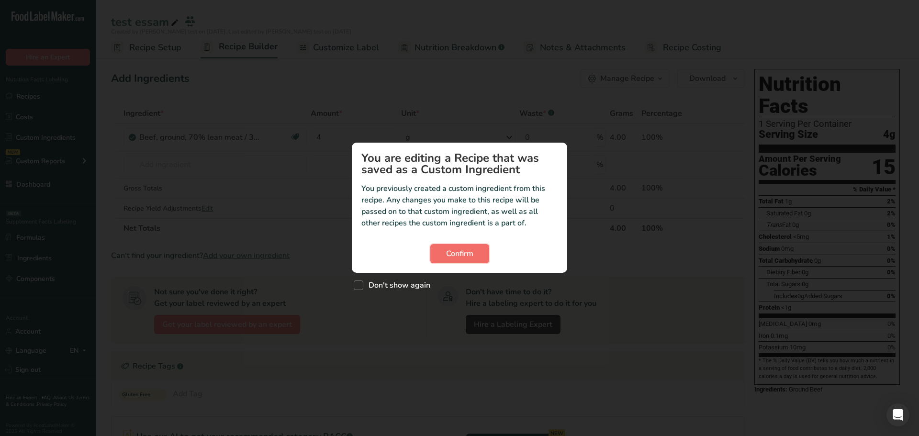
click at [462, 253] on span "Confirm" at bounding box center [459, 253] width 27 height 11
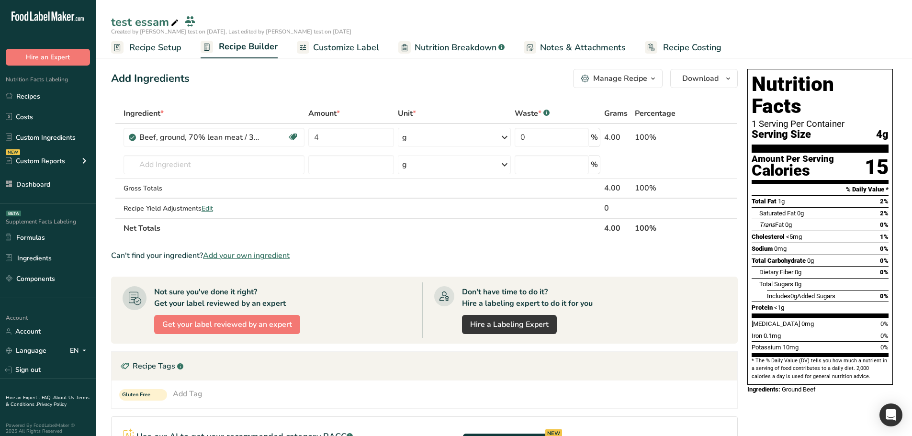
click at [351, 50] on span "Customize Label" at bounding box center [346, 47] width 66 height 13
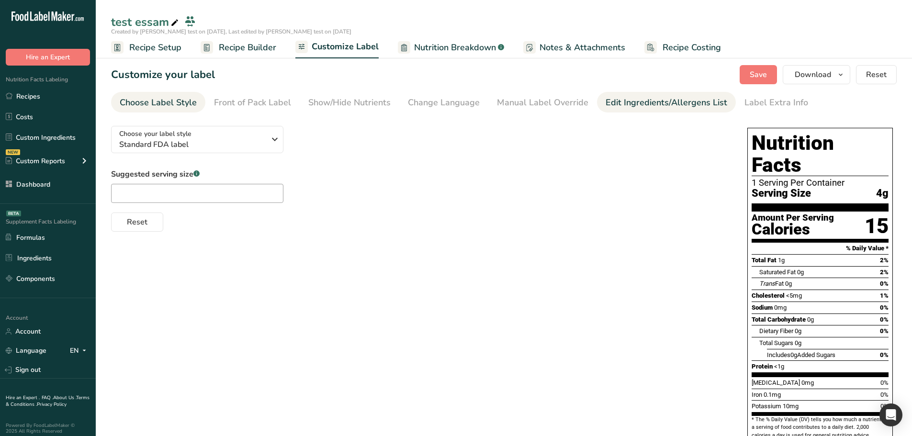
click at [615, 102] on div "Edit Ingredients/Allergens List" at bounding box center [667, 102] width 122 height 13
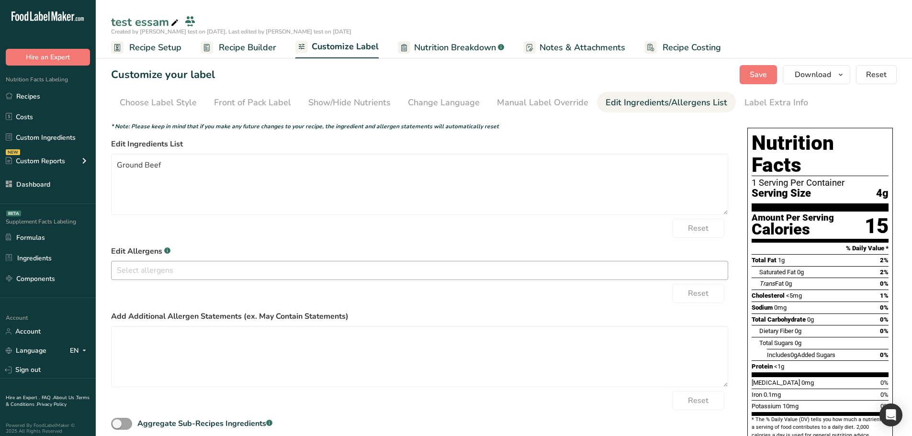
click at [191, 272] on input "text" at bounding box center [420, 270] width 616 height 15
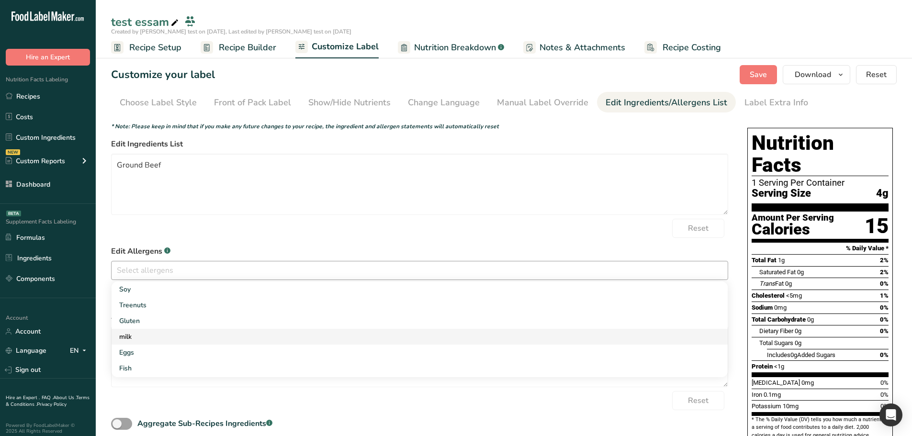
click at [145, 336] on link "milk" at bounding box center [420, 337] width 616 height 16
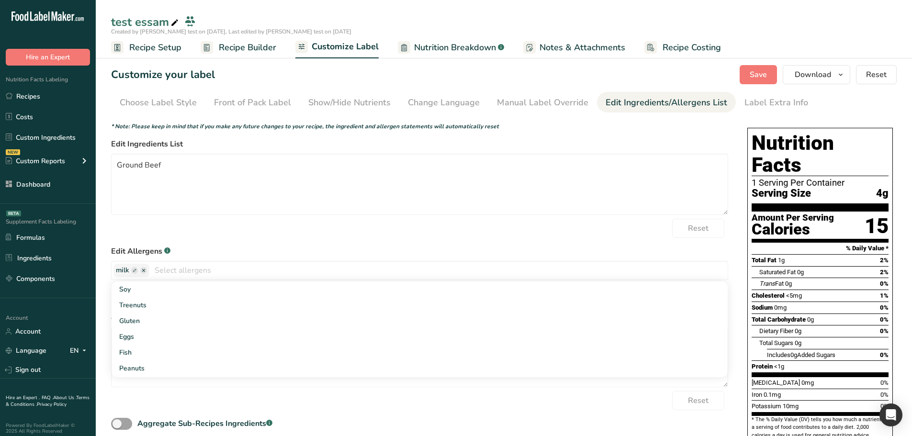
click at [243, 237] on div "Reset" at bounding box center [419, 228] width 617 height 19
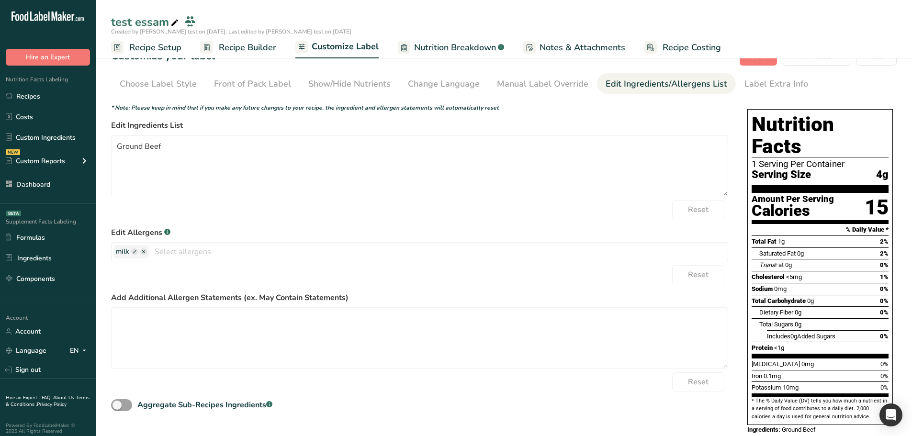
scroll to position [20, 0]
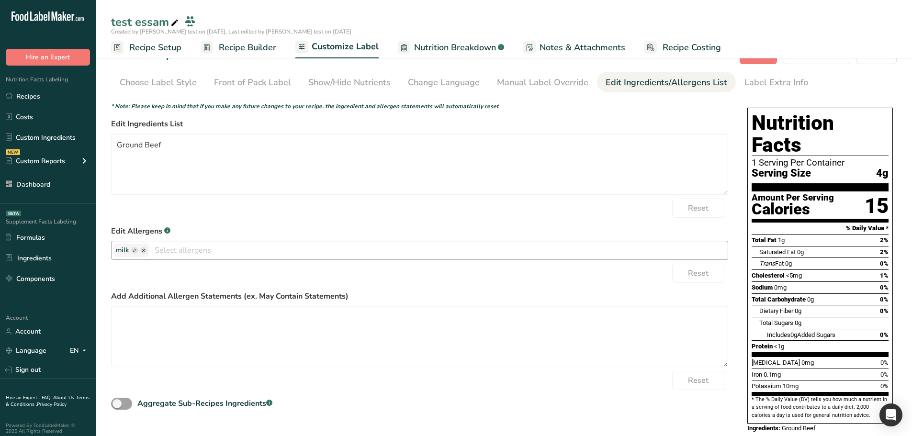
click at [134, 250] on rect "button" at bounding box center [134, 250] width 7 height 7
click at [144, 251] on input "text" at bounding box center [152, 250] width 73 height 12
type input "milk 1"
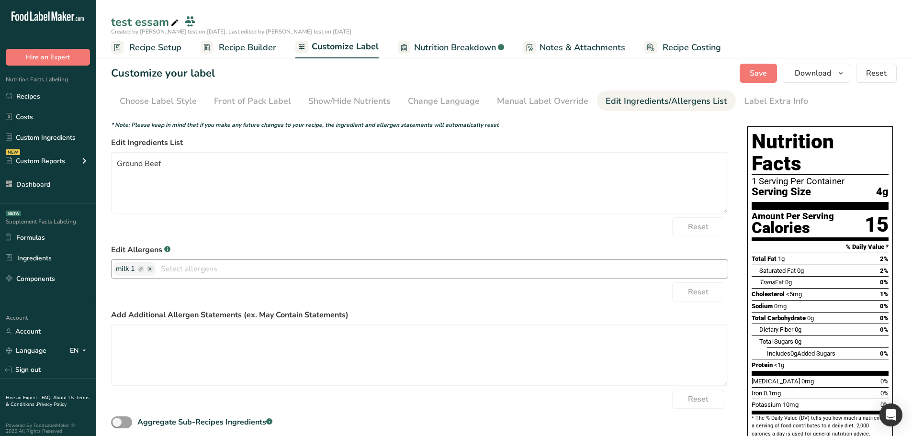
scroll to position [0, 0]
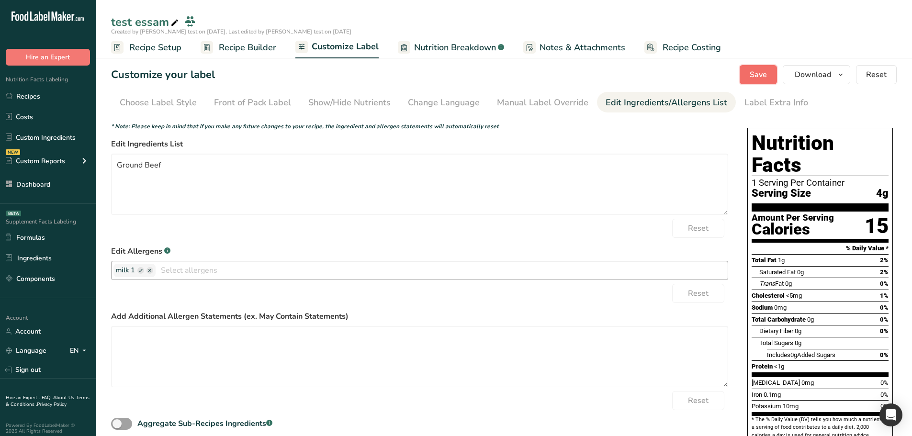
click at [749, 78] on button "Save" at bounding box center [758, 74] width 37 height 19
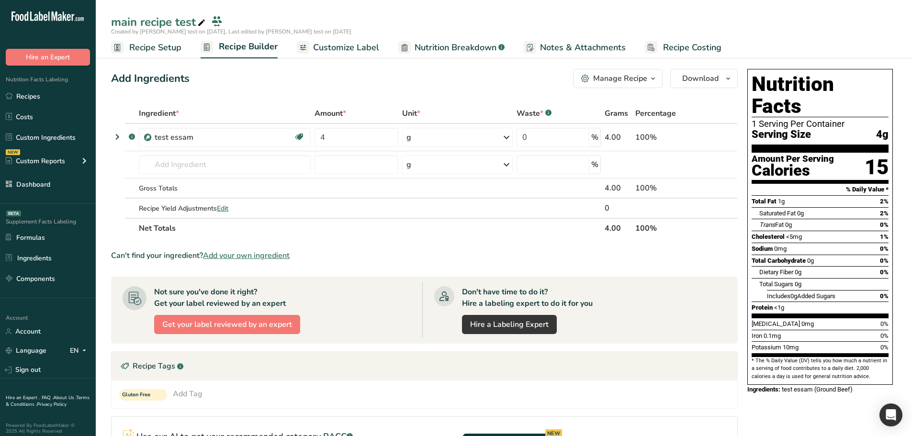
click at [363, 43] on span "Customize Label" at bounding box center [346, 47] width 66 height 13
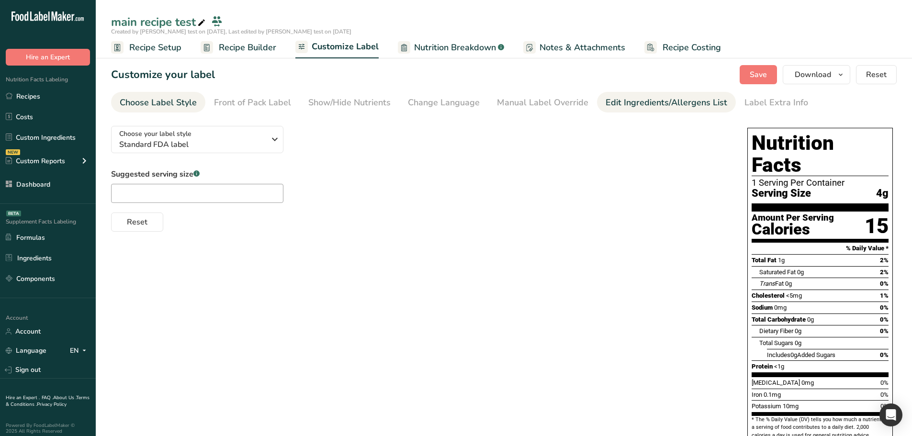
click at [624, 100] on div "Edit Ingredients/Allergens List" at bounding box center [667, 102] width 122 height 13
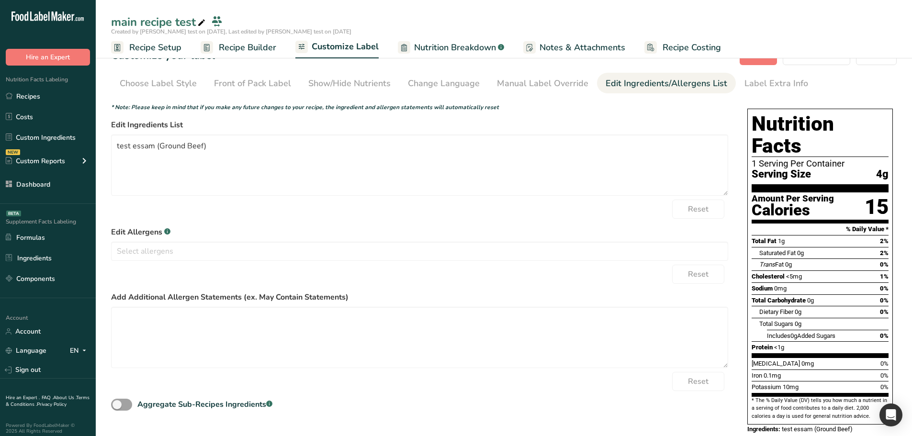
scroll to position [20, 0]
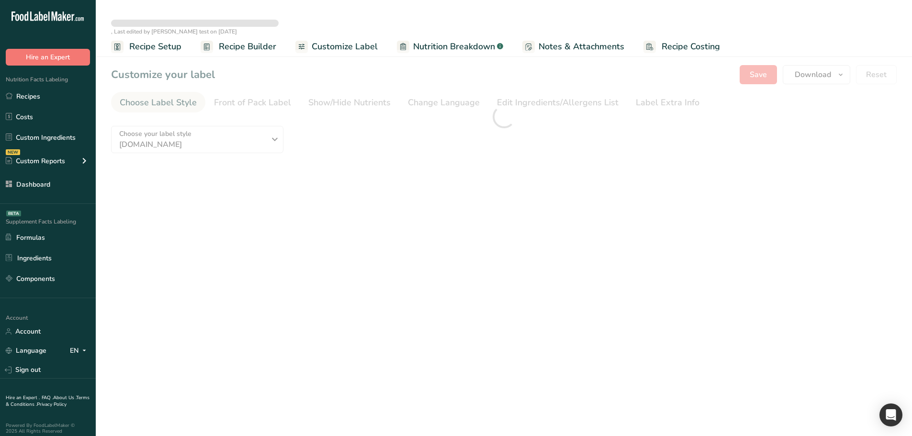
type textarea "test essam (Ground Beef)"
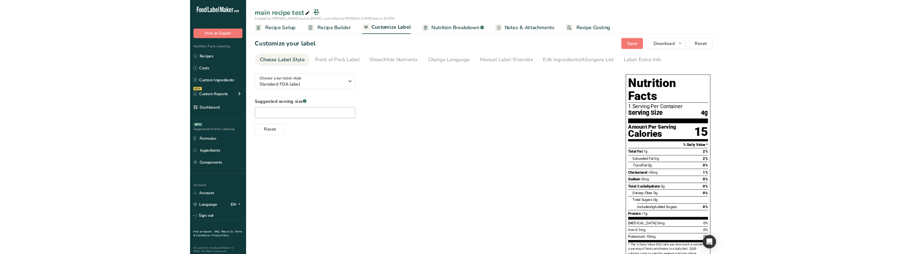
scroll to position [30, 0]
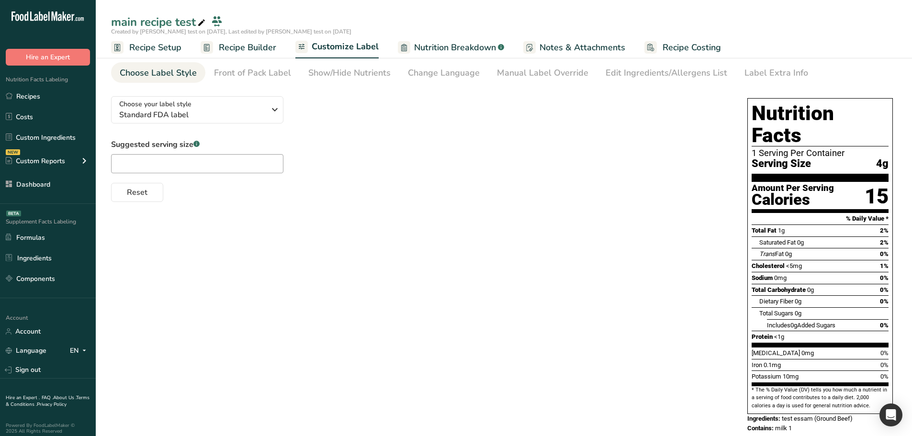
drag, startPoint x: 798, startPoint y: 403, endPoint x: 778, endPoint y: 404, distance: 19.2
click at [778, 424] on div "Contains: milk 1" at bounding box center [820, 429] width 146 height 10
click at [651, 63] on link "Edit Ingredients/Allergens List" at bounding box center [667, 73] width 122 height 22
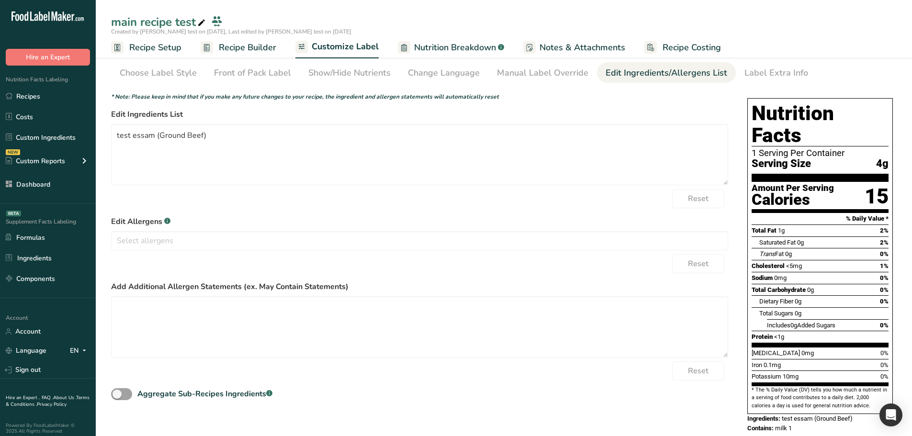
click at [782, 425] on span "milk 1" at bounding box center [783, 428] width 17 height 7
click at [797, 424] on div "Contains: milk 1" at bounding box center [820, 429] width 146 height 10
click at [207, 232] on div "Soy Treenuts Gluten milk Eggs Fish Peanuts Sesame Crustaceans Sulphites Celery …" at bounding box center [419, 240] width 617 height 19
click at [199, 207] on div "Reset" at bounding box center [419, 198] width 617 height 19
click at [509, 253] on form "* Note: Please keep in mind that if you make any future changes to your recipe,…" at bounding box center [419, 247] width 617 height 310
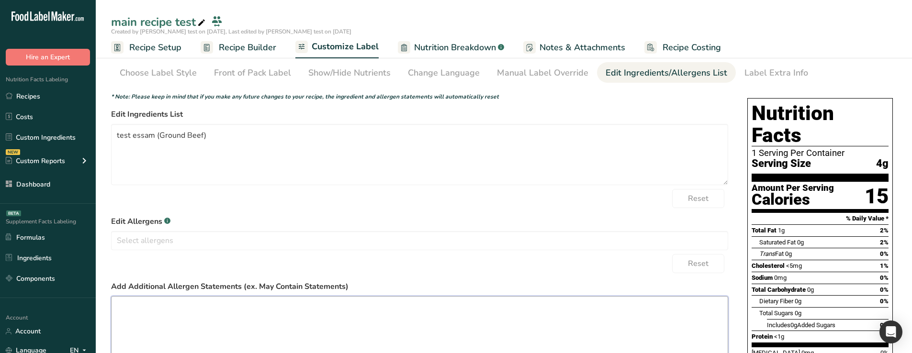
click at [510, 352] on textarea at bounding box center [419, 326] width 617 height 61
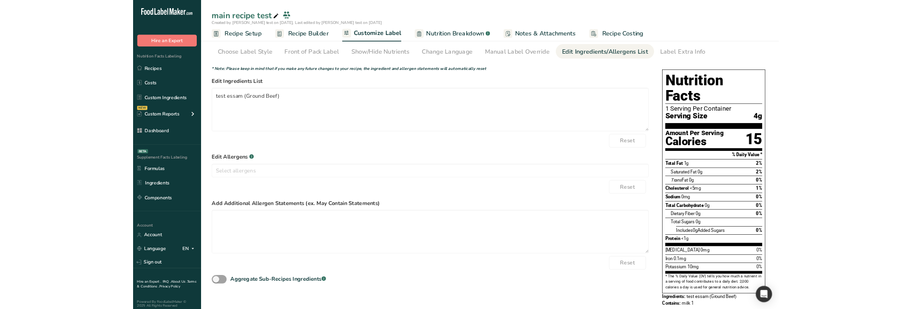
scroll to position [78, 0]
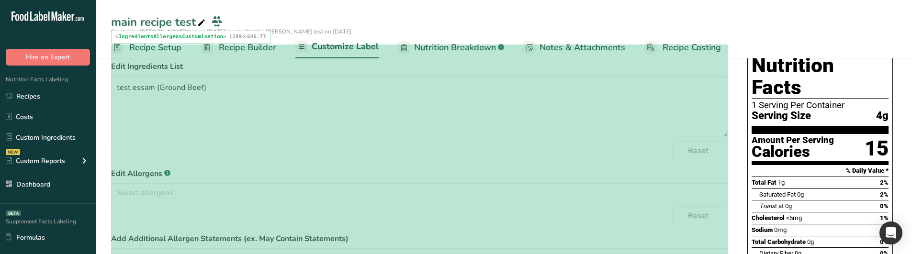
click at [418, 219] on div "Reset" at bounding box center [419, 215] width 617 height 19
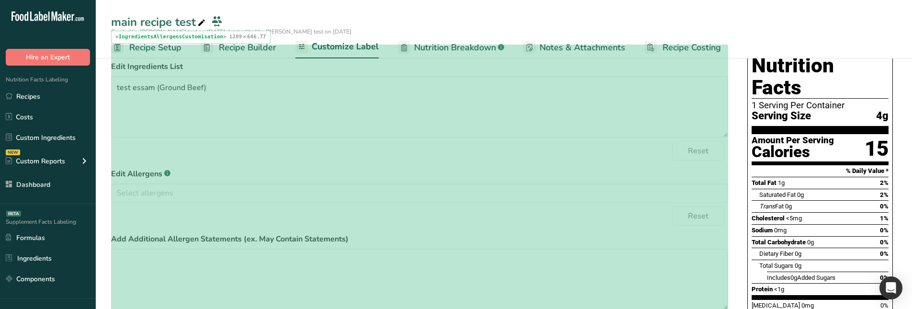
click at [169, 212] on div "Reset" at bounding box center [419, 215] width 617 height 19
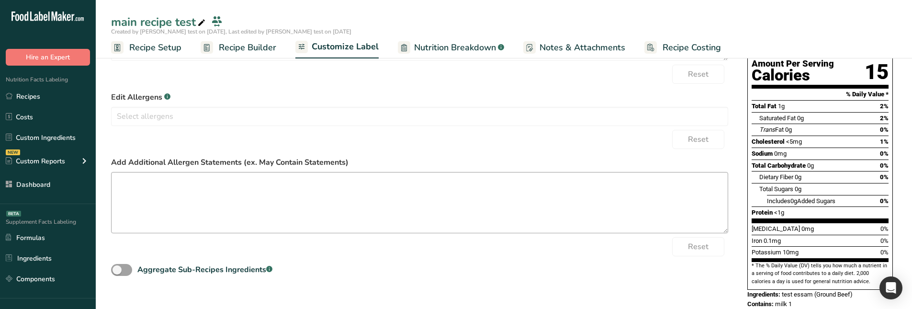
scroll to position [157, 0]
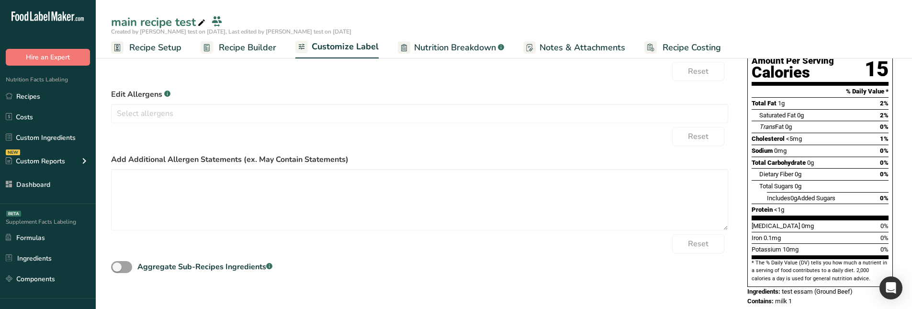
drag, startPoint x: 788, startPoint y: 280, endPoint x: 778, endPoint y: 280, distance: 10.5
click at [778, 297] on span "milk 1" at bounding box center [783, 300] width 17 height 7
drag, startPoint x: 809, startPoint y: 282, endPoint x: 798, endPoint y: 281, distance: 11.5
click at [809, 296] on div "Contains: milk 1" at bounding box center [820, 301] width 146 height 10
drag, startPoint x: 792, startPoint y: 280, endPoint x: 777, endPoint y: 280, distance: 14.8
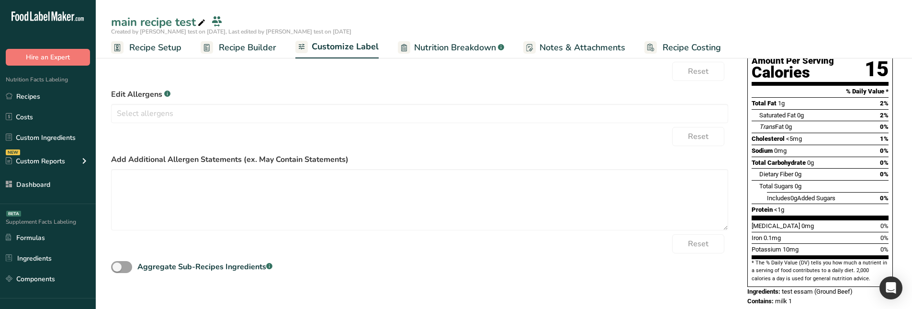
click at [777, 297] on span "milk 1" at bounding box center [783, 300] width 17 height 7
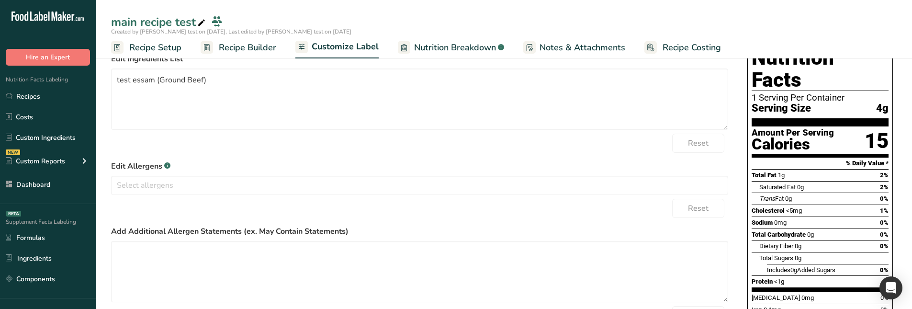
scroll to position [83, 0]
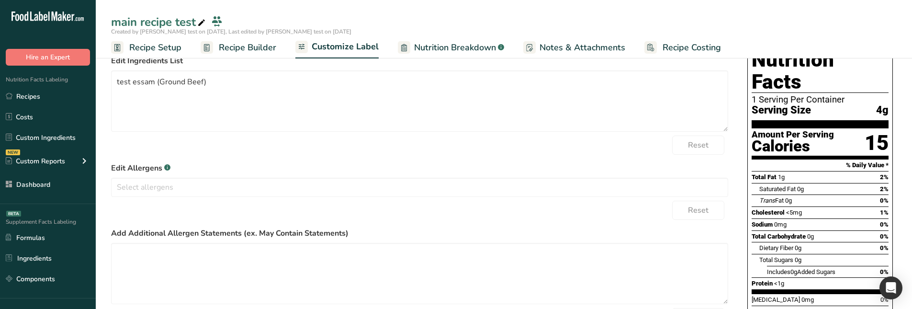
click at [462, 41] on span "Nutrition Breakdown" at bounding box center [455, 47] width 82 height 13
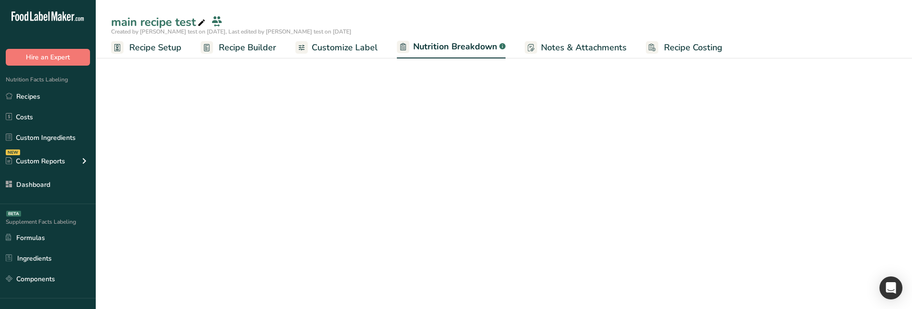
select select "Calories"
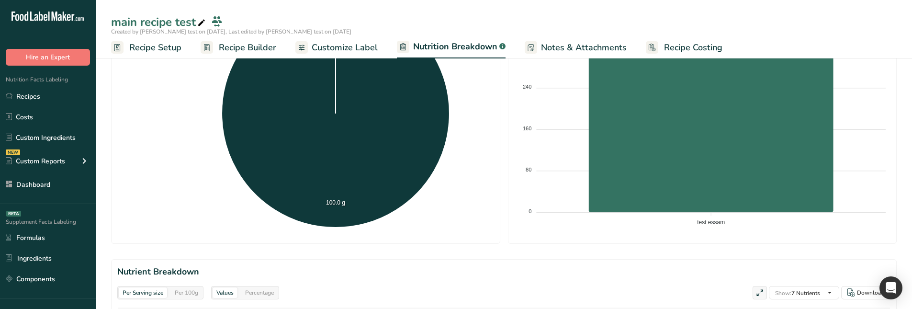
scroll to position [400, 0]
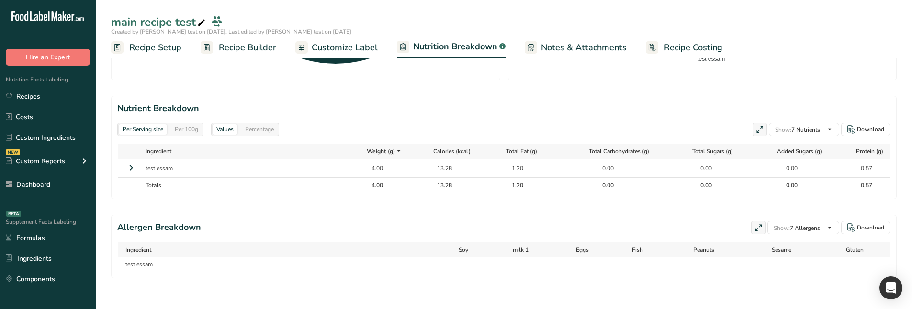
drag, startPoint x: 508, startPoint y: 252, endPoint x: 527, endPoint y: 252, distance: 19.2
click at [527, 252] on div "milk 1" at bounding box center [520, 249] width 57 height 9
click at [533, 251] on div "milk 1" at bounding box center [520, 249] width 57 height 9
drag, startPoint x: 533, startPoint y: 251, endPoint x: 510, endPoint y: 252, distance: 23.5
click at [510, 252] on div "milk 1" at bounding box center [520, 249] width 57 height 9
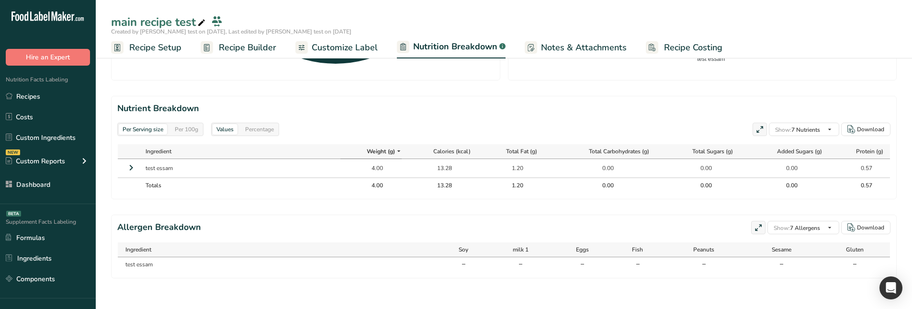
click at [510, 252] on div "milk 1" at bounding box center [520, 249] width 57 height 9
click at [518, 252] on span "milk 1" at bounding box center [521, 249] width 16 height 9
click at [547, 221] on div "Allergen Breakdown Show: 7 Allergens All Allergens (16) Soy Treenuts Gluten mil…" at bounding box center [503, 227] width 773 height 13
